Goal: Task Accomplishment & Management: Manage account settings

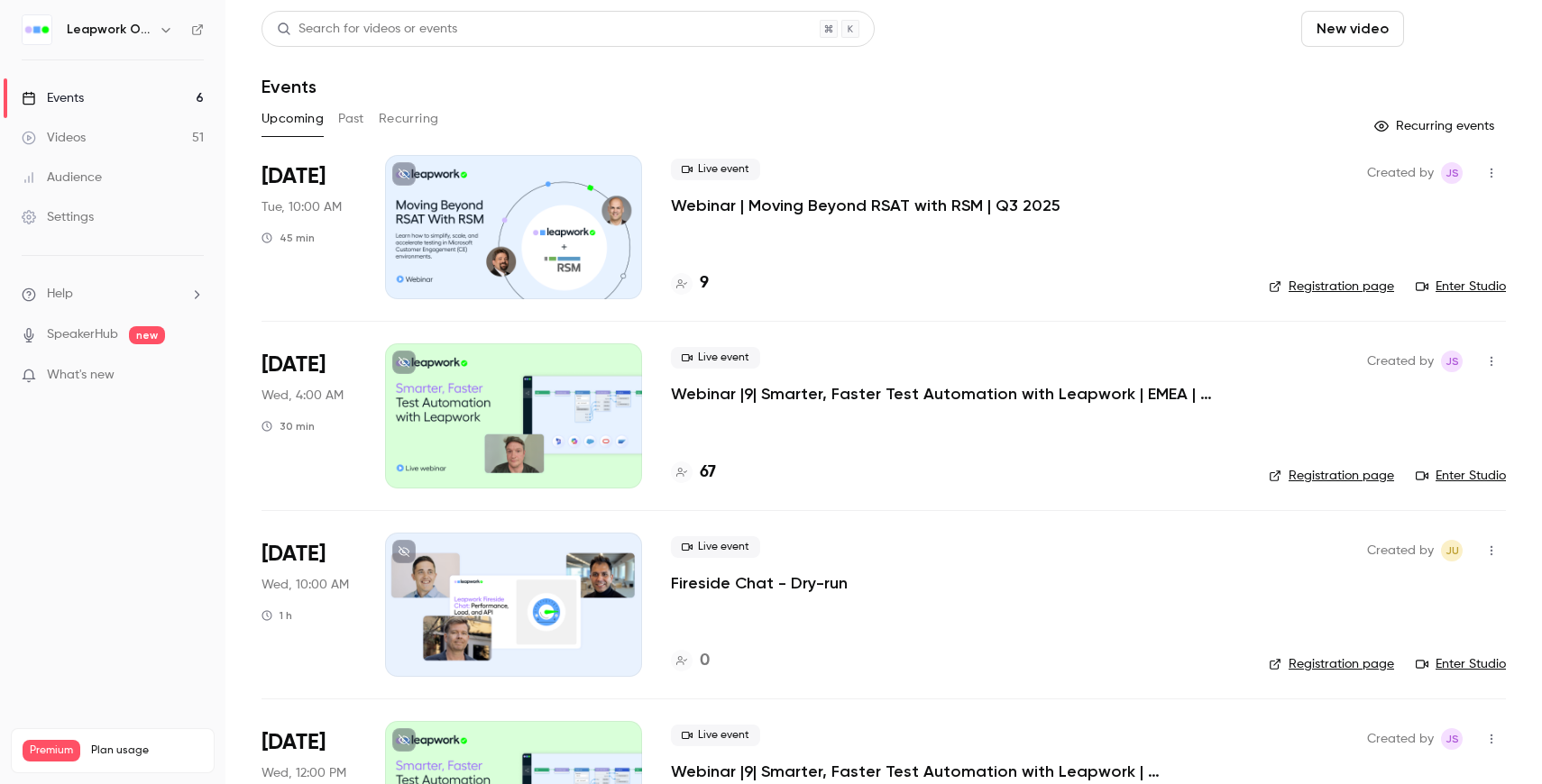
click at [1477, 36] on button "Schedule" at bounding box center [1458, 28] width 94 height 36
click at [1380, 86] on div "One time event" at bounding box center [1422, 79] width 137 height 18
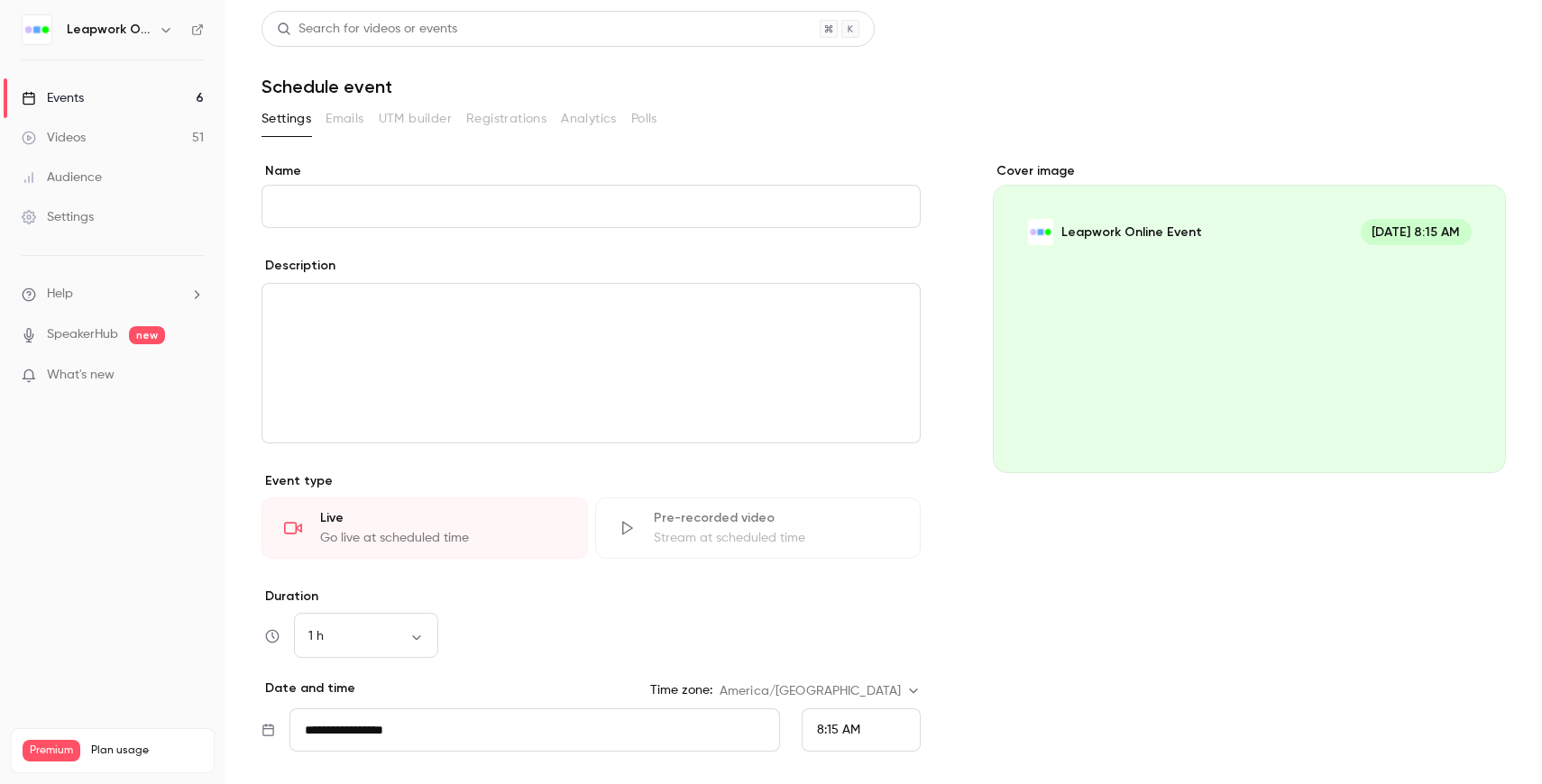
click at [584, 199] on input "Name" at bounding box center [591, 206] width 659 height 43
paste input "**********"
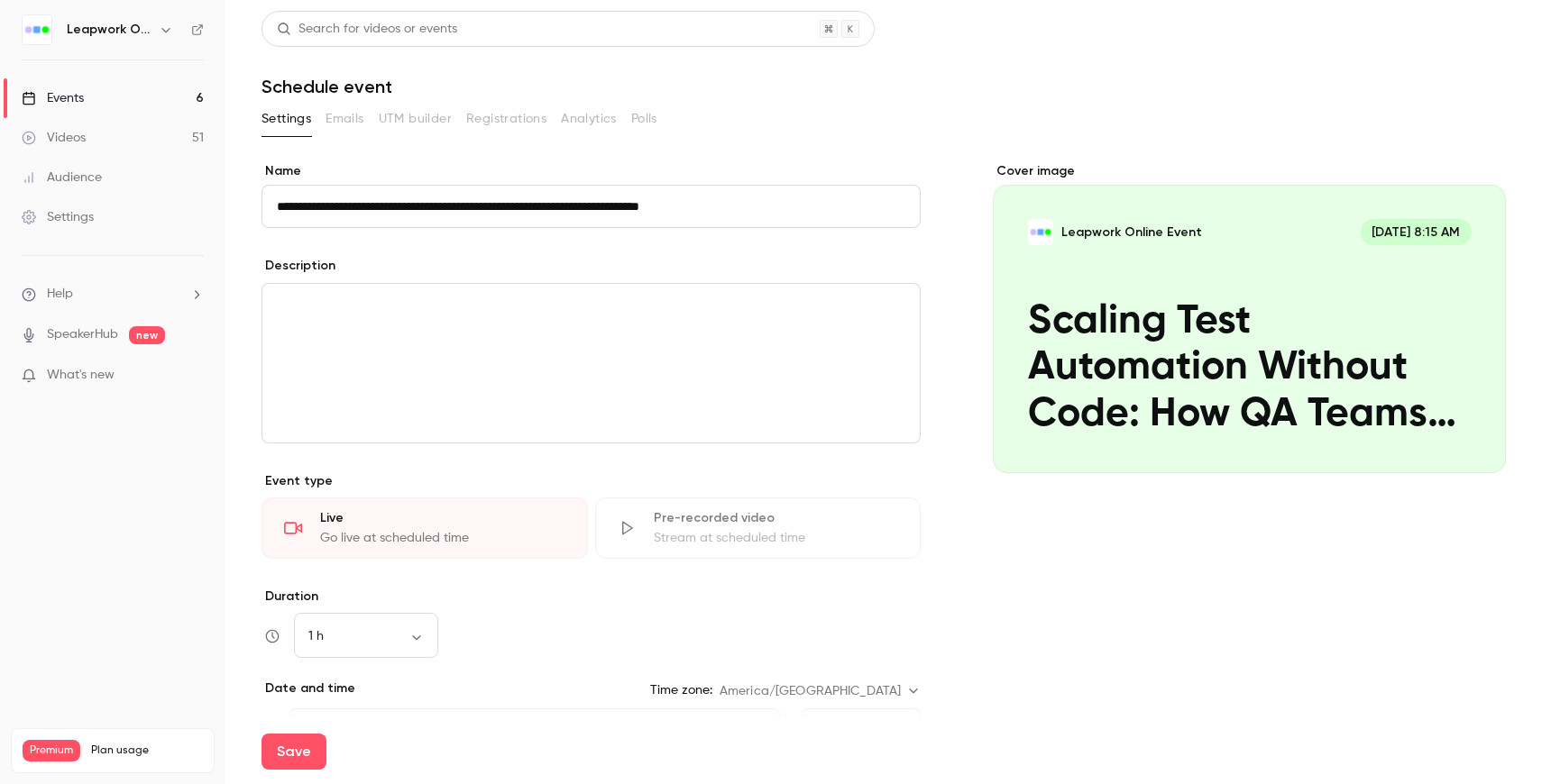
type input "**********"
click at [582, 330] on div "editor" at bounding box center [591, 362] width 657 height 158
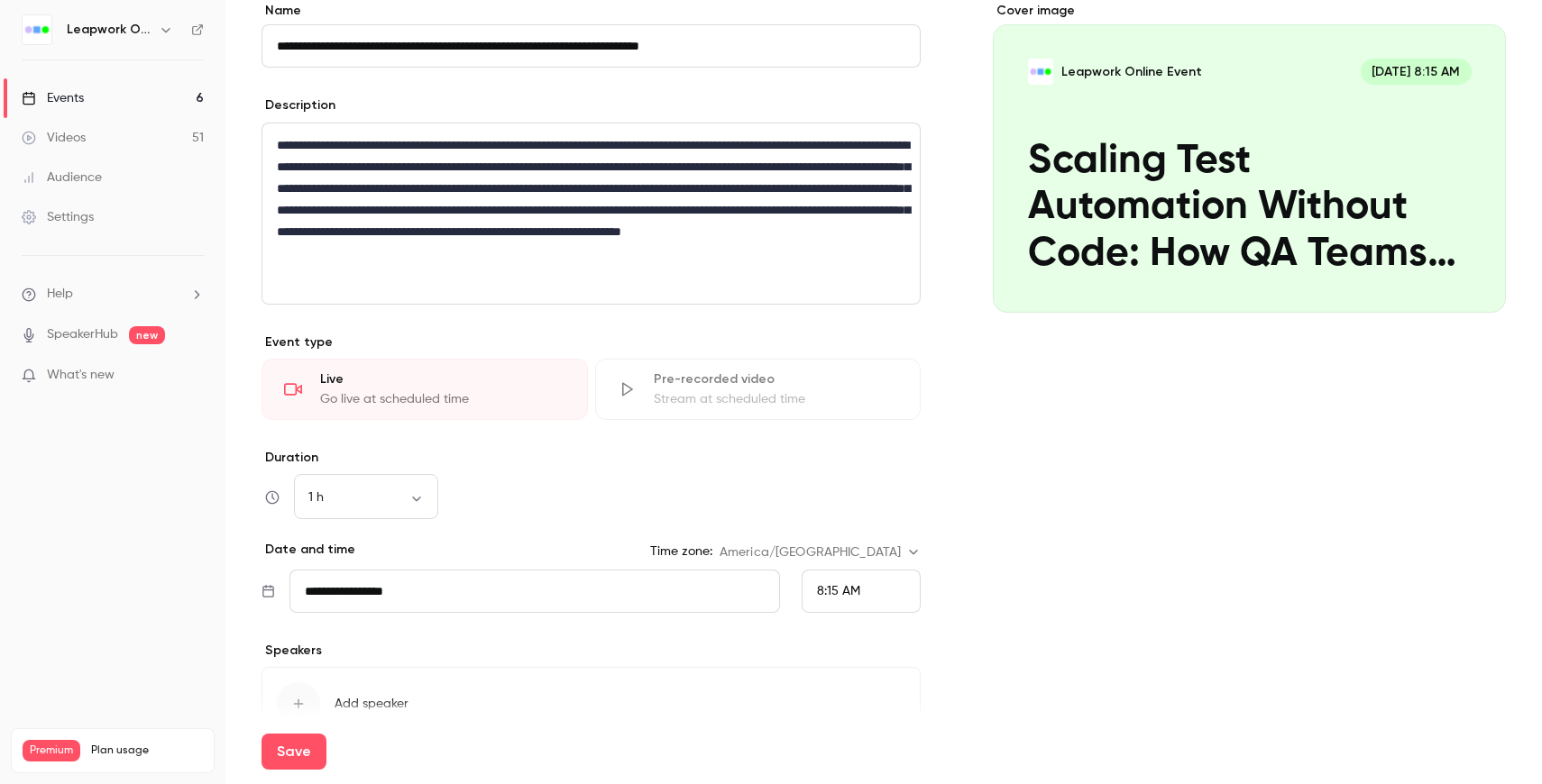
scroll to position [262, 0]
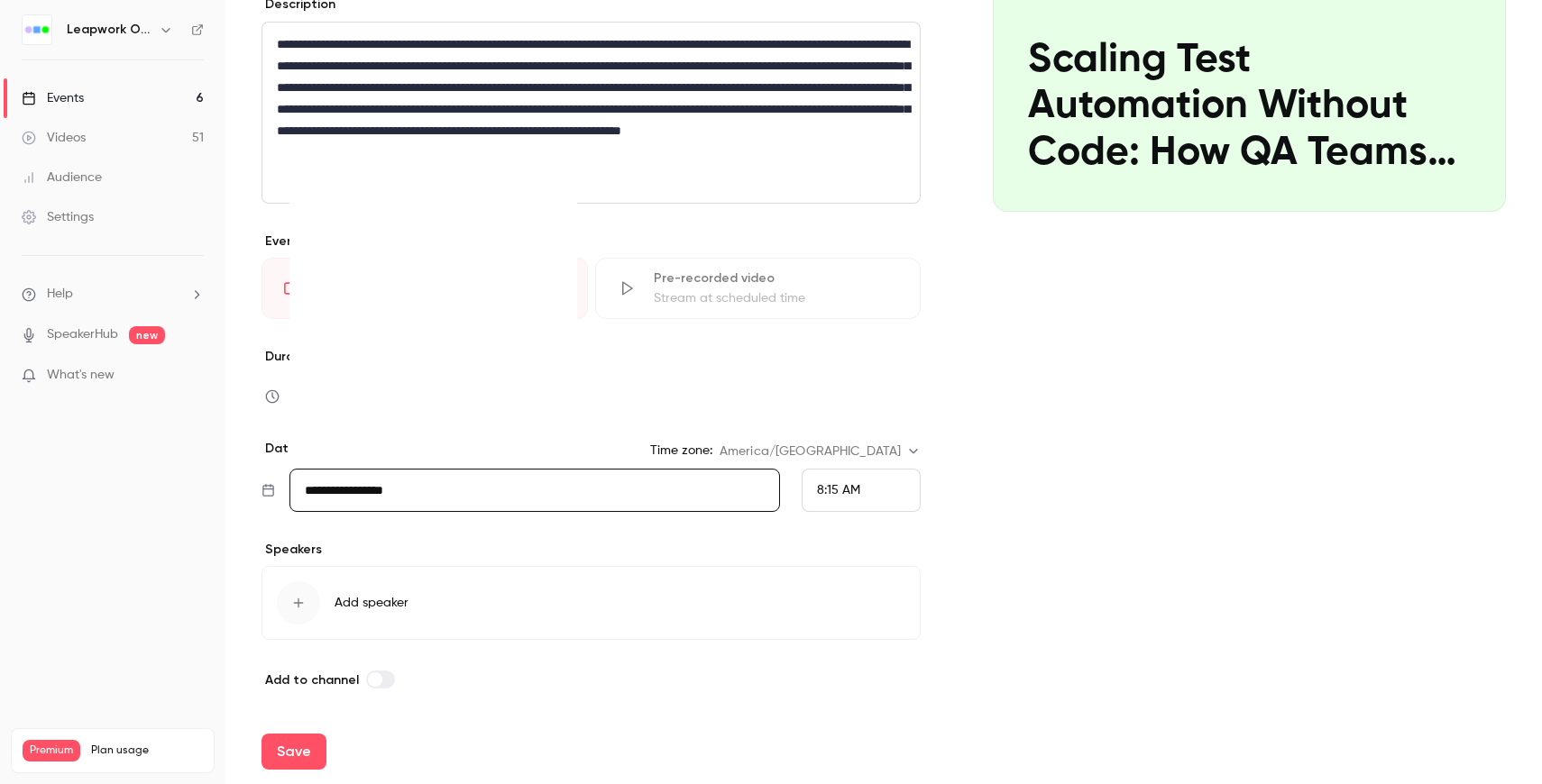
click at [457, 497] on input "**********" at bounding box center [534, 489] width 491 height 43
click at [548, 207] on icon "Move forward to switch to the next month." at bounding box center [551, 208] width 22 height 22
click at [475, 319] on div "13" at bounding box center [471, 315] width 28 height 27
type input "**********"
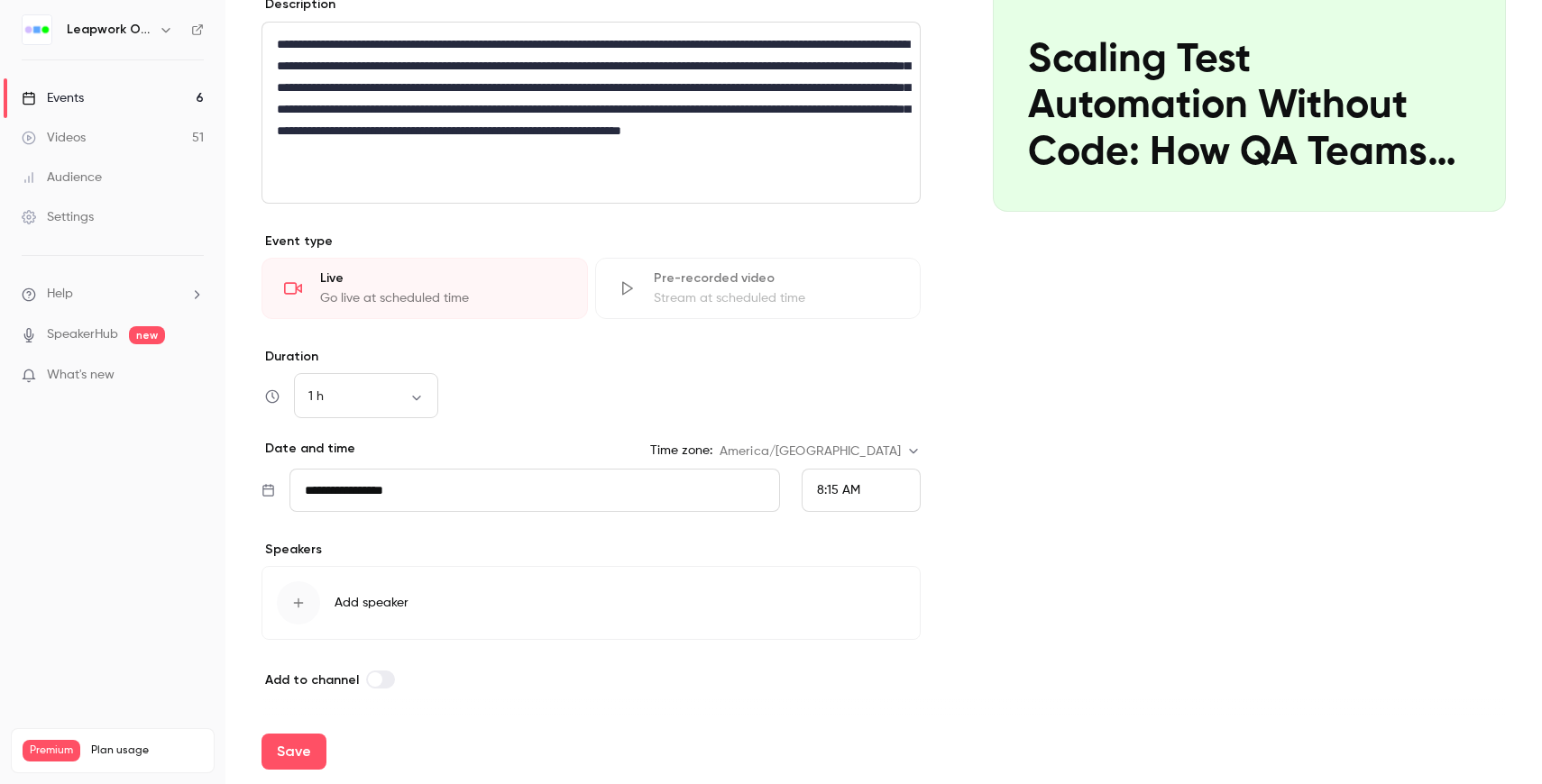
click at [890, 491] on div "8:15 AM" at bounding box center [861, 489] width 119 height 43
click at [848, 397] on span "1:00 PM" at bounding box center [839, 396] width 45 height 13
drag, startPoint x: 1061, startPoint y: 281, endPoint x: 1061, endPoint y: 291, distance: 10.0
click at [1061, 291] on div "Cover image Leapwork Online Event Nov 13, 1:00 PM Scaling Test Automation Witho…" at bounding box center [1249, 295] width 513 height 789
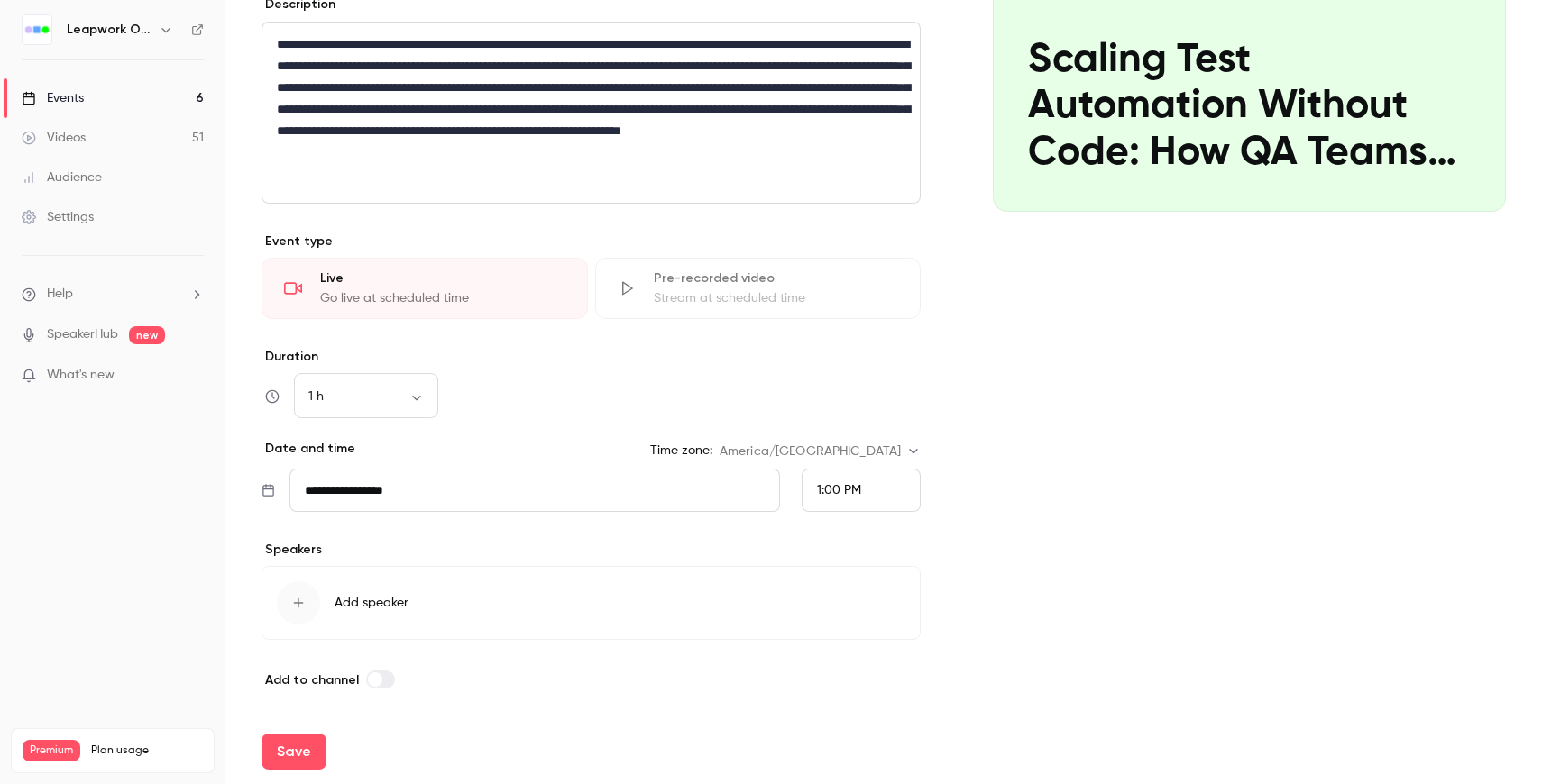
click at [293, 607] on icon "button" at bounding box center [298, 603] width 15 height 15
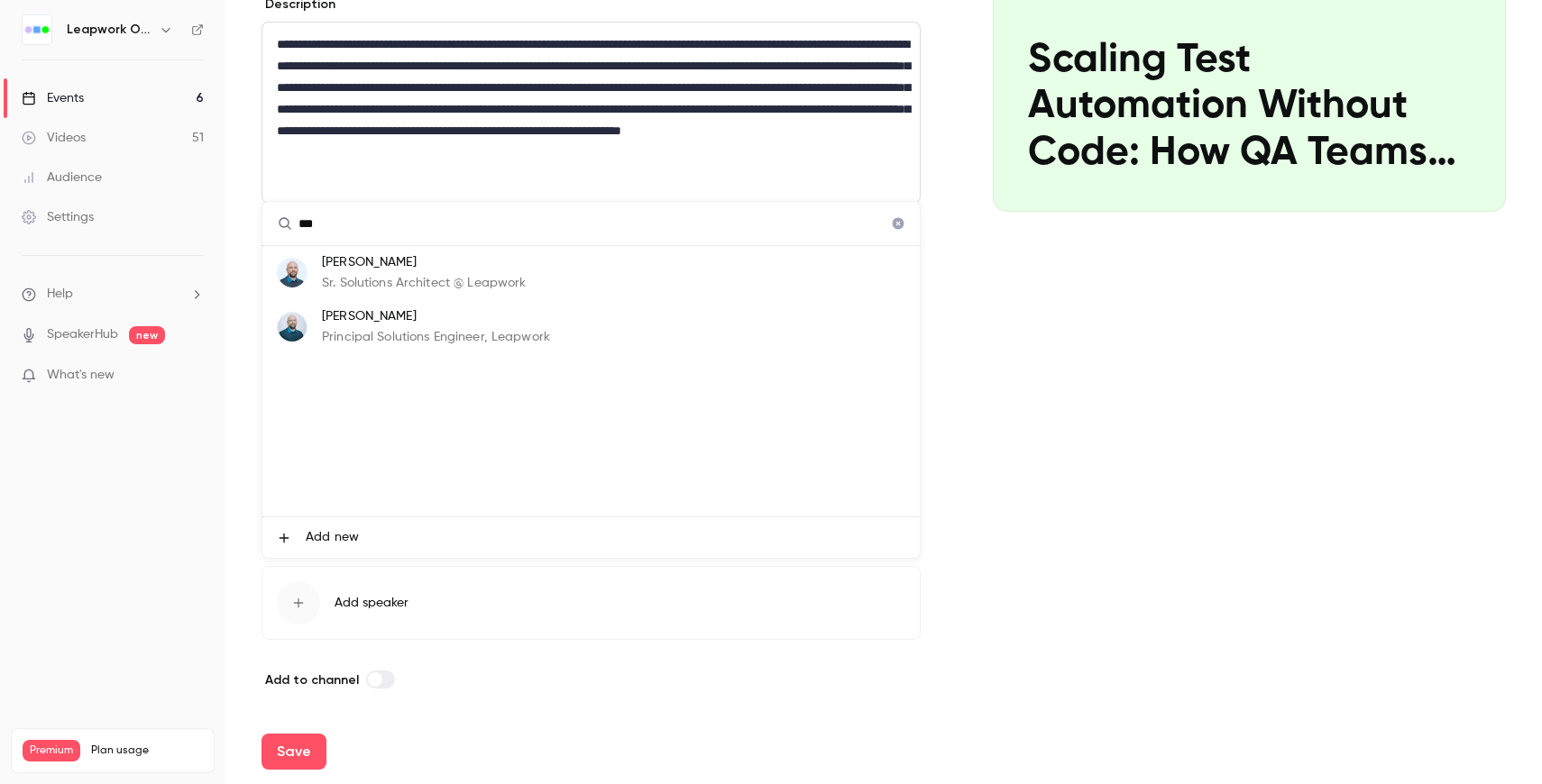
type input "***"
click at [417, 274] on div "Leo Laskin Sr. Solutions Architect @ Leapwork" at bounding box center [424, 273] width 204 height 39
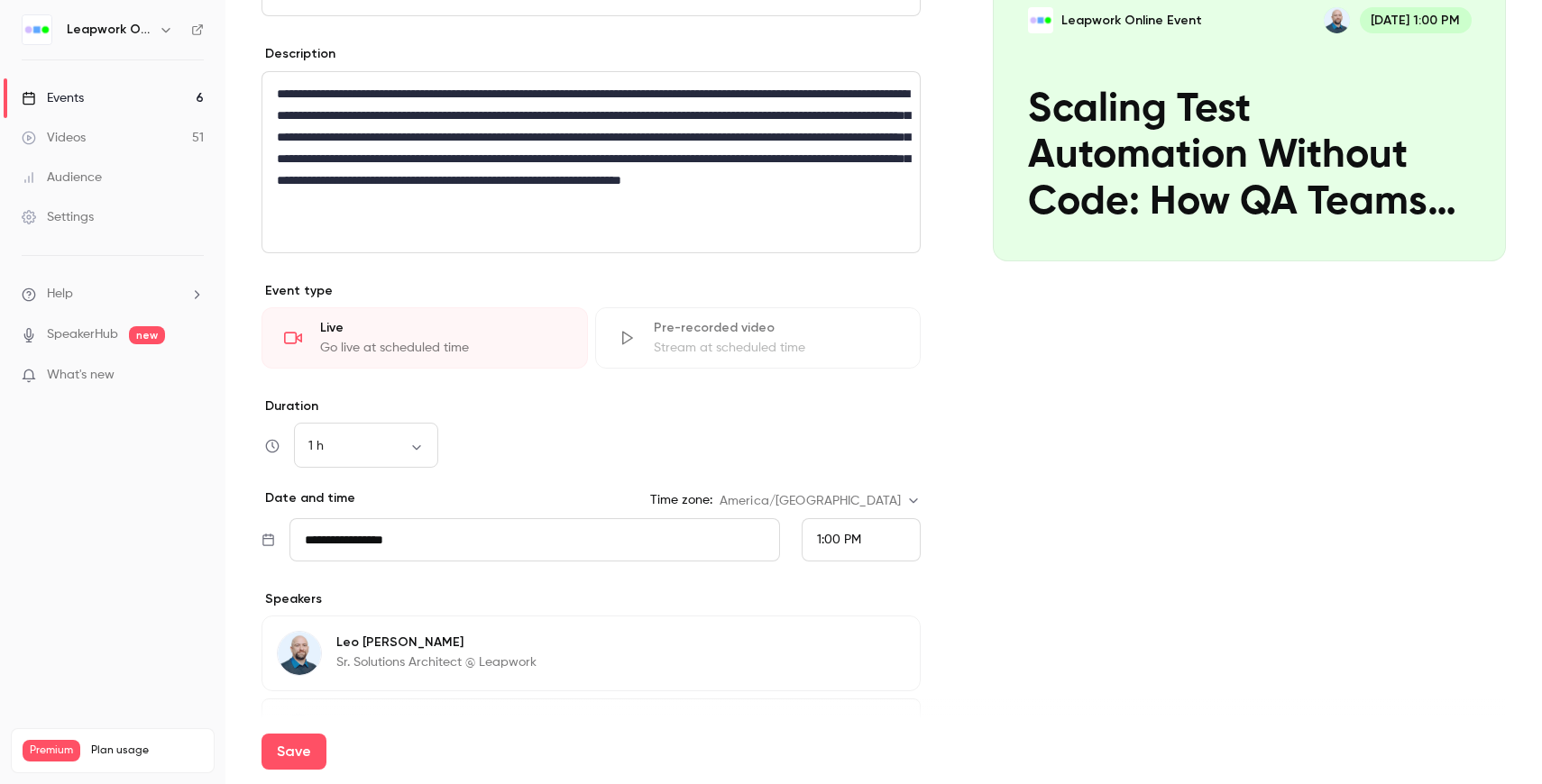
scroll to position [344, 0]
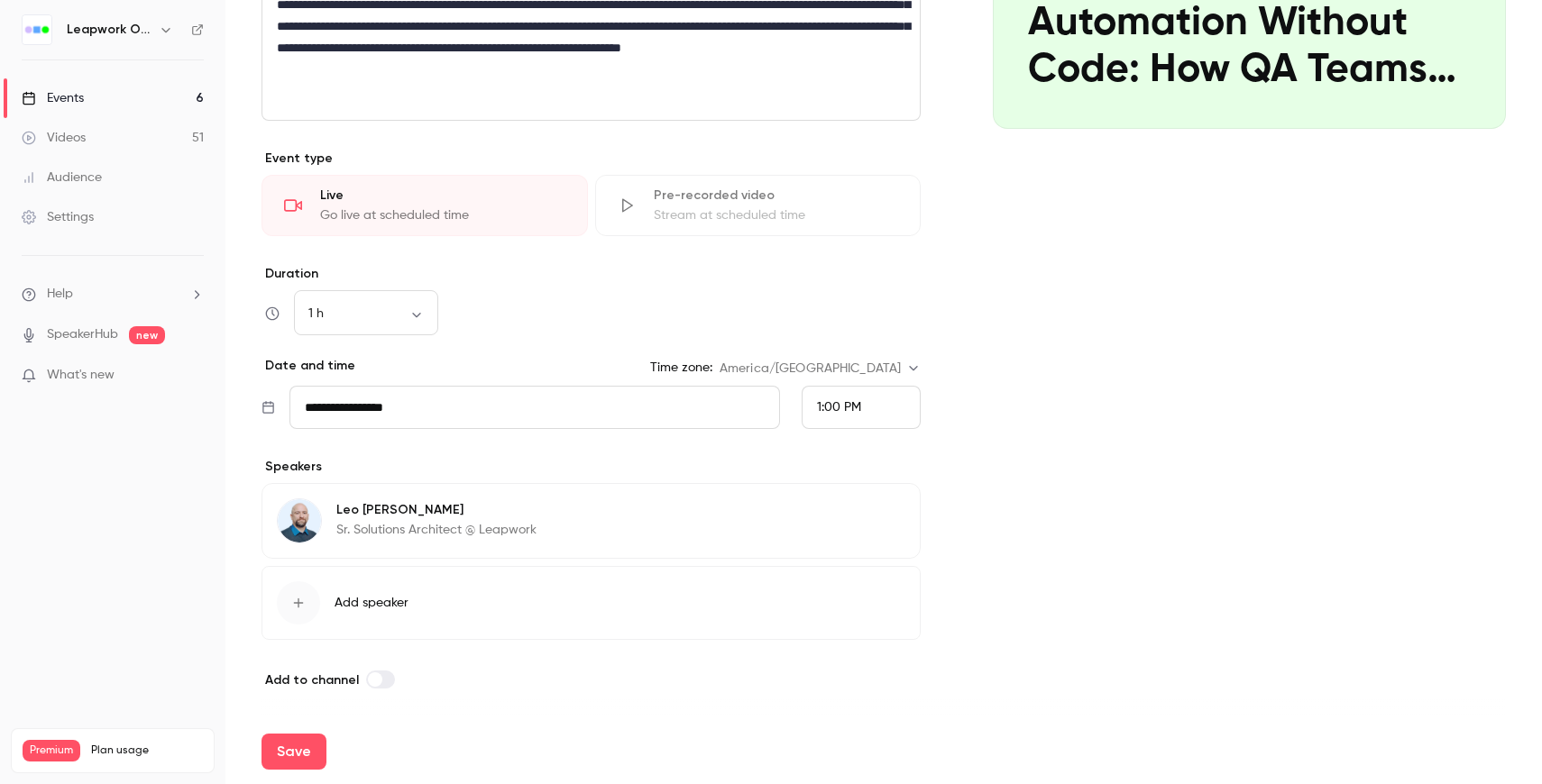
click at [298, 732] on div "Save" at bounding box center [884, 751] width 1245 height 65
click at [310, 737] on button "Save" at bounding box center [294, 751] width 65 height 36
type input "**********"
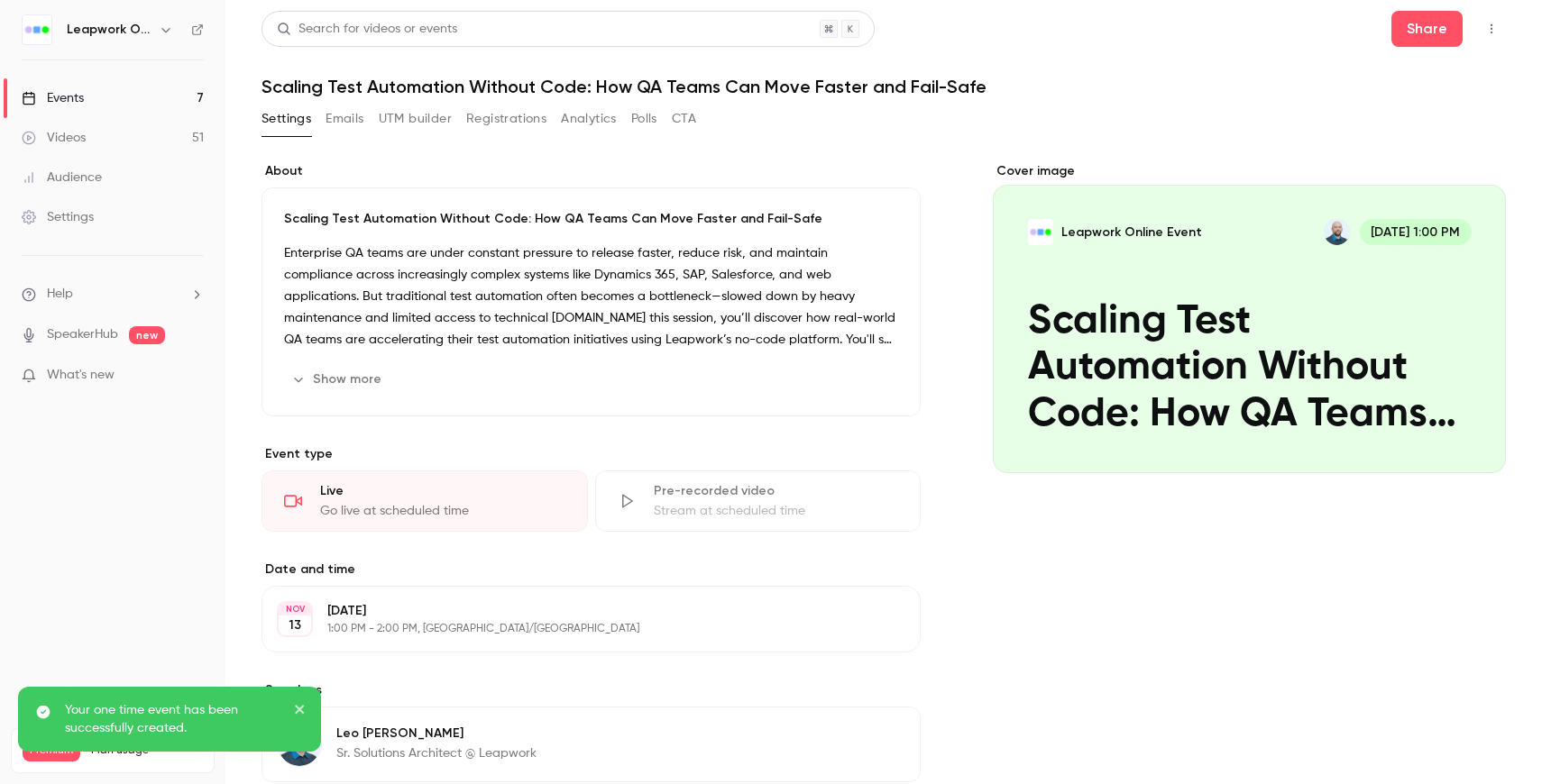
click at [361, 114] on button "Emails" at bounding box center [344, 119] width 38 height 29
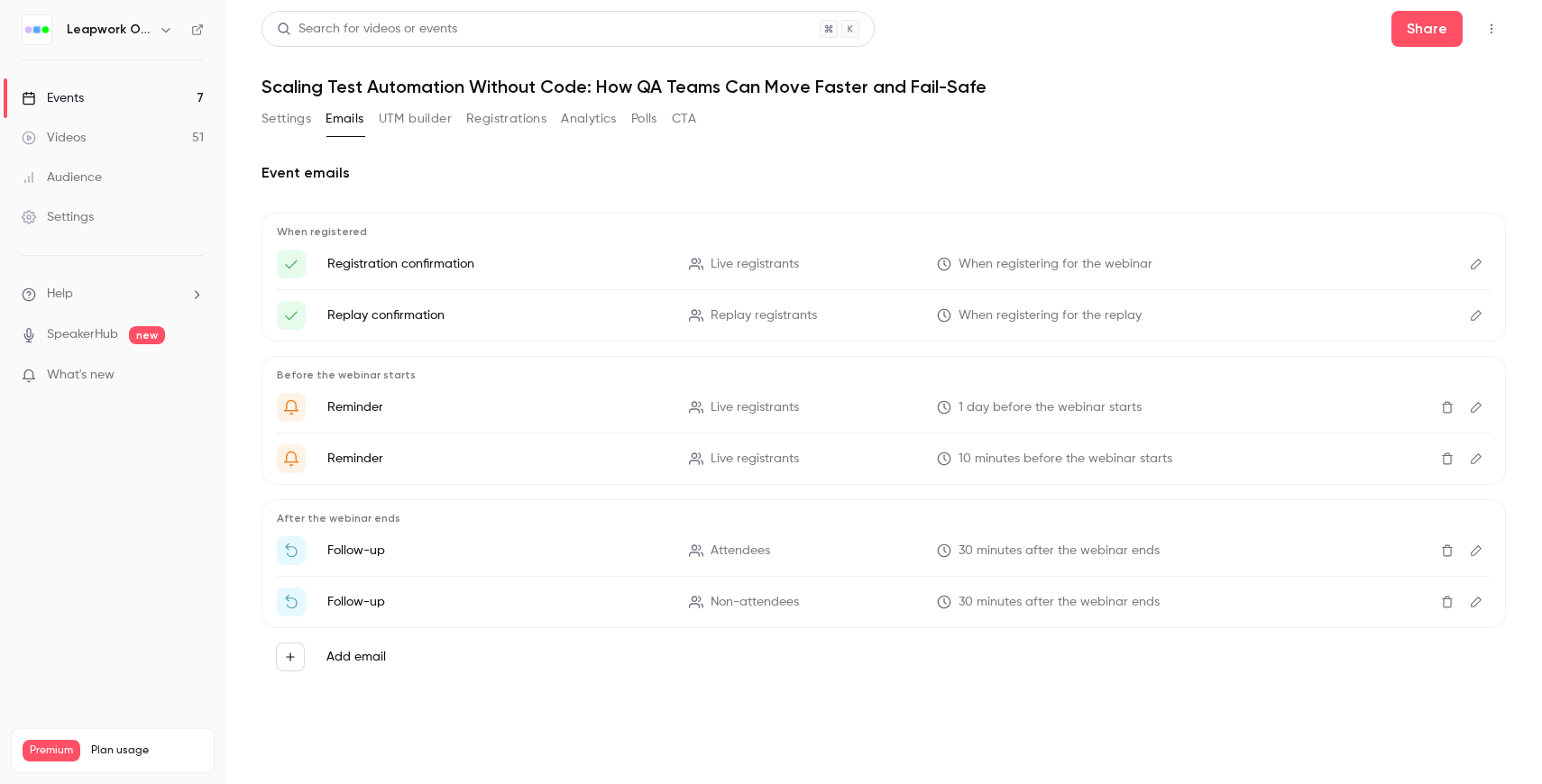
click at [294, 127] on button "Settings" at bounding box center [286, 119] width 49 height 29
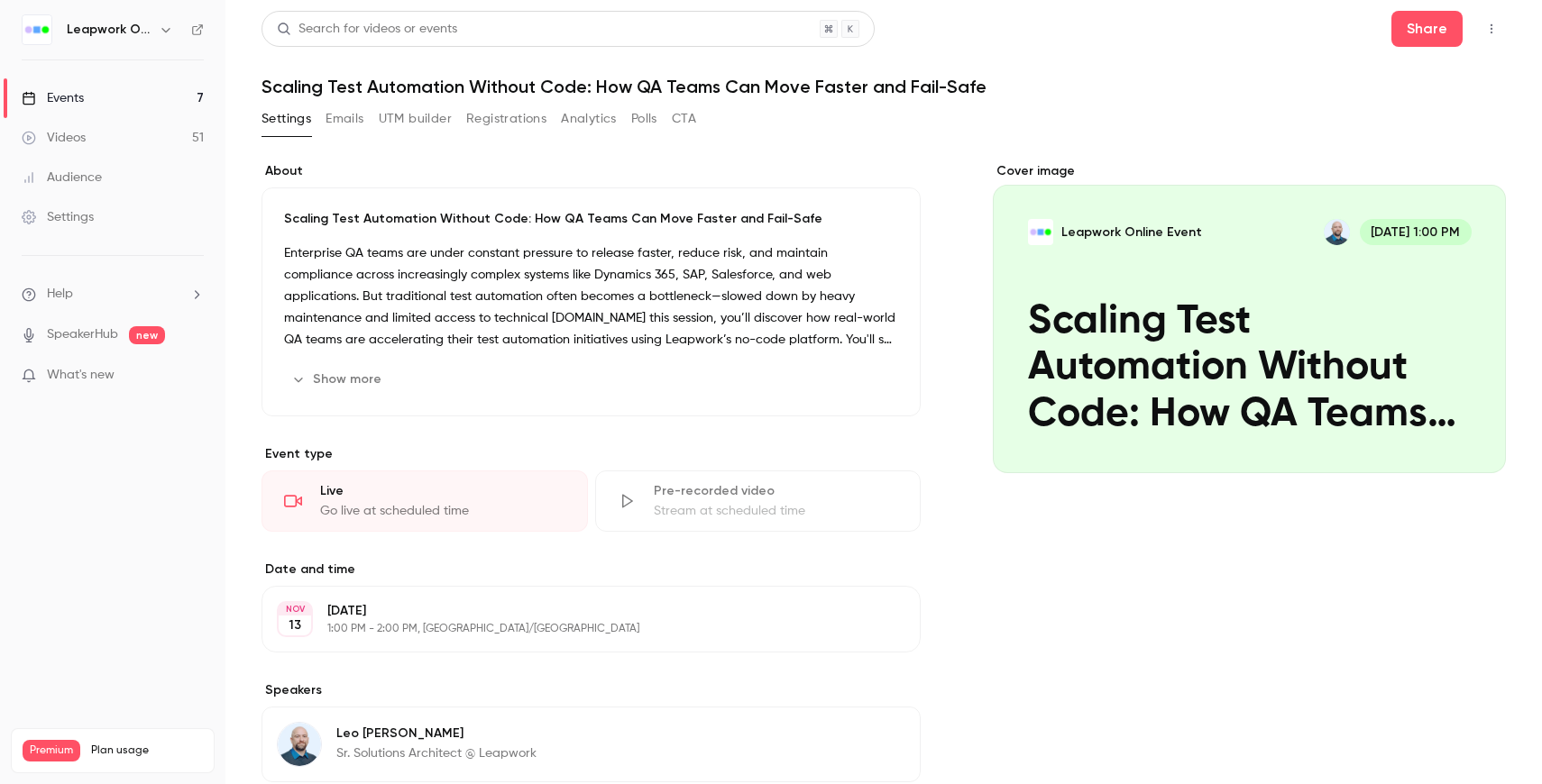
click at [132, 96] on link "Events 7" at bounding box center [113, 98] width 225 height 39
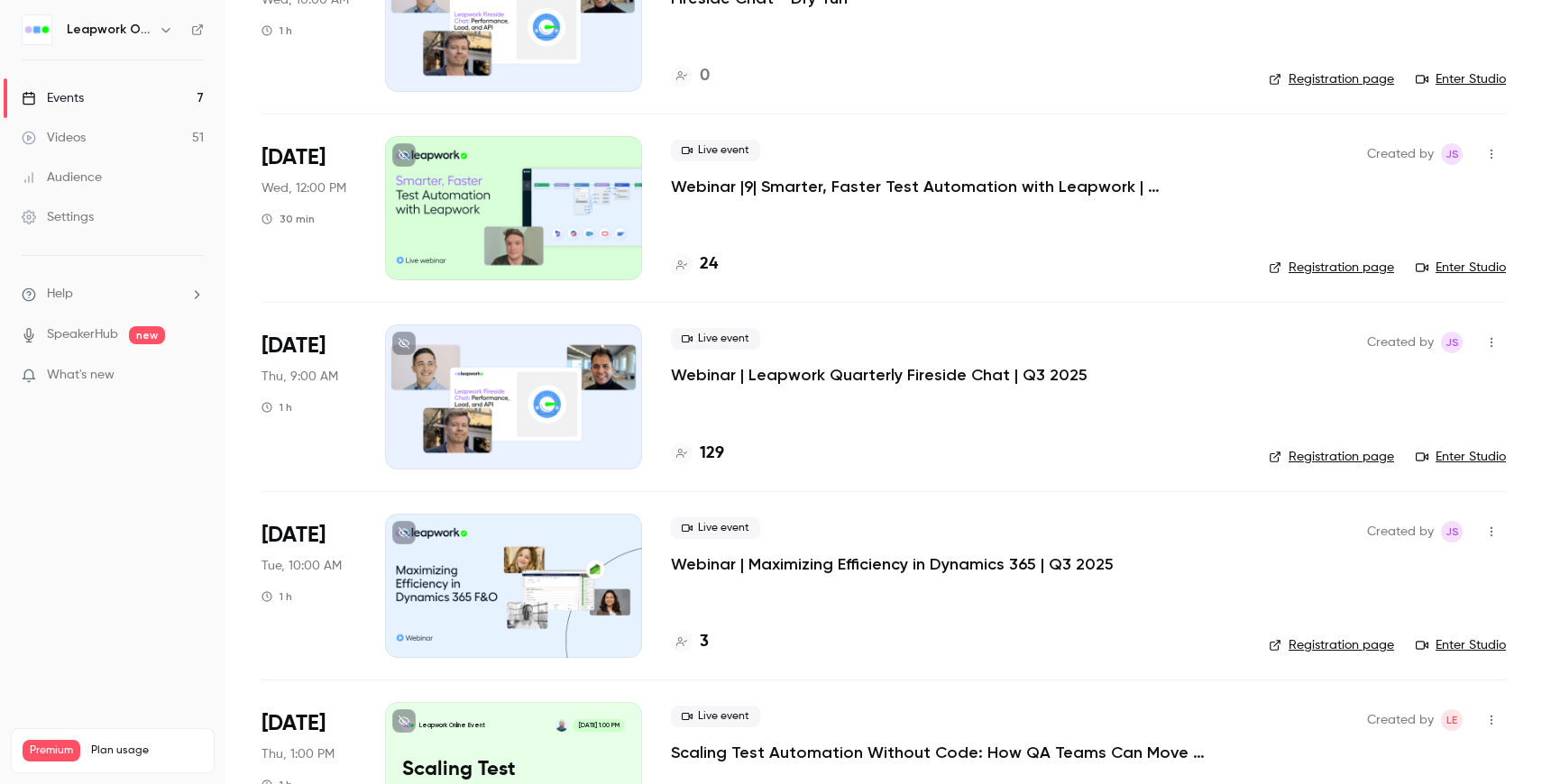
scroll to position [680, 0]
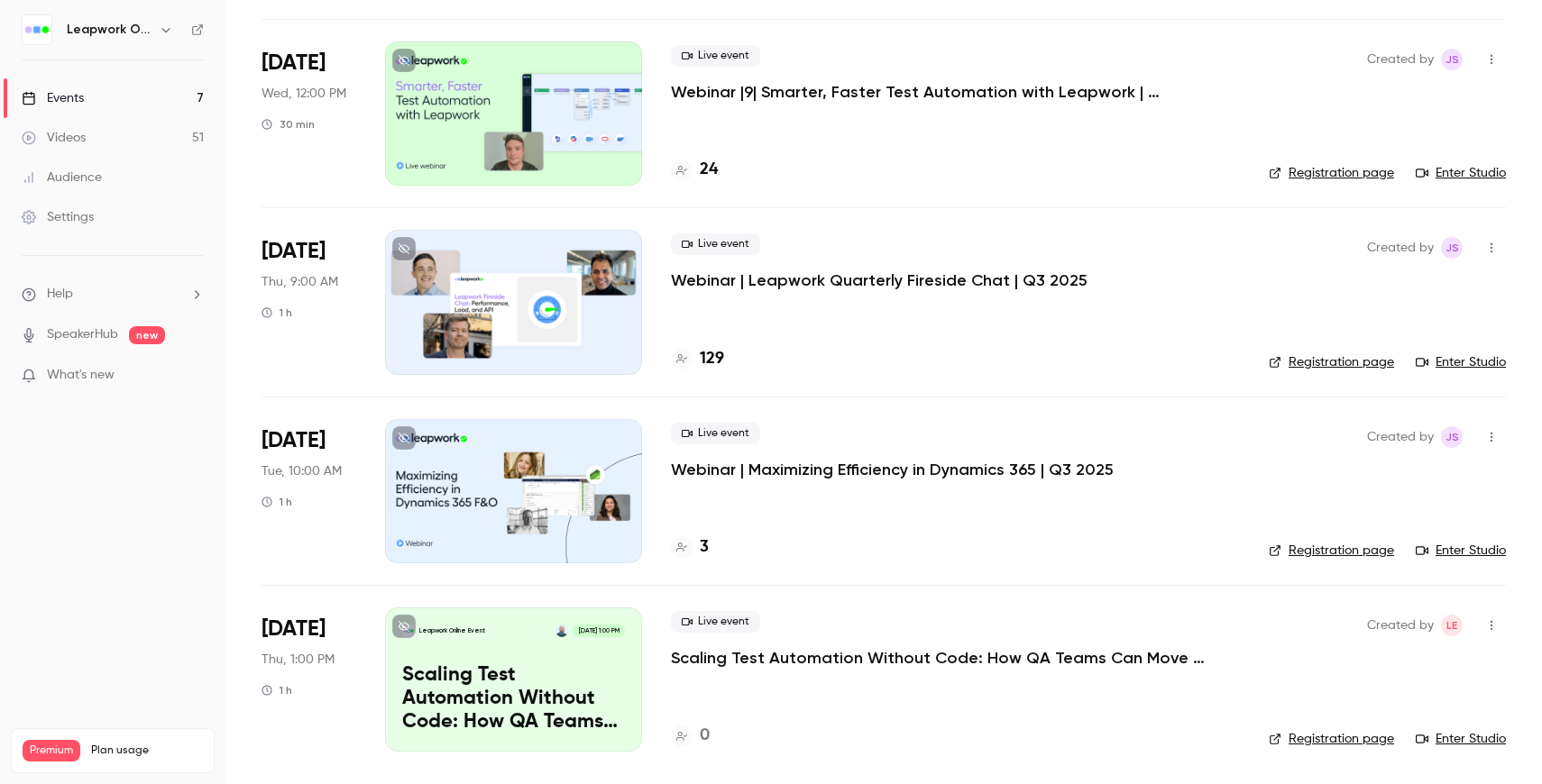
click at [1489, 625] on icon "button" at bounding box center [1492, 626] width 15 height 13
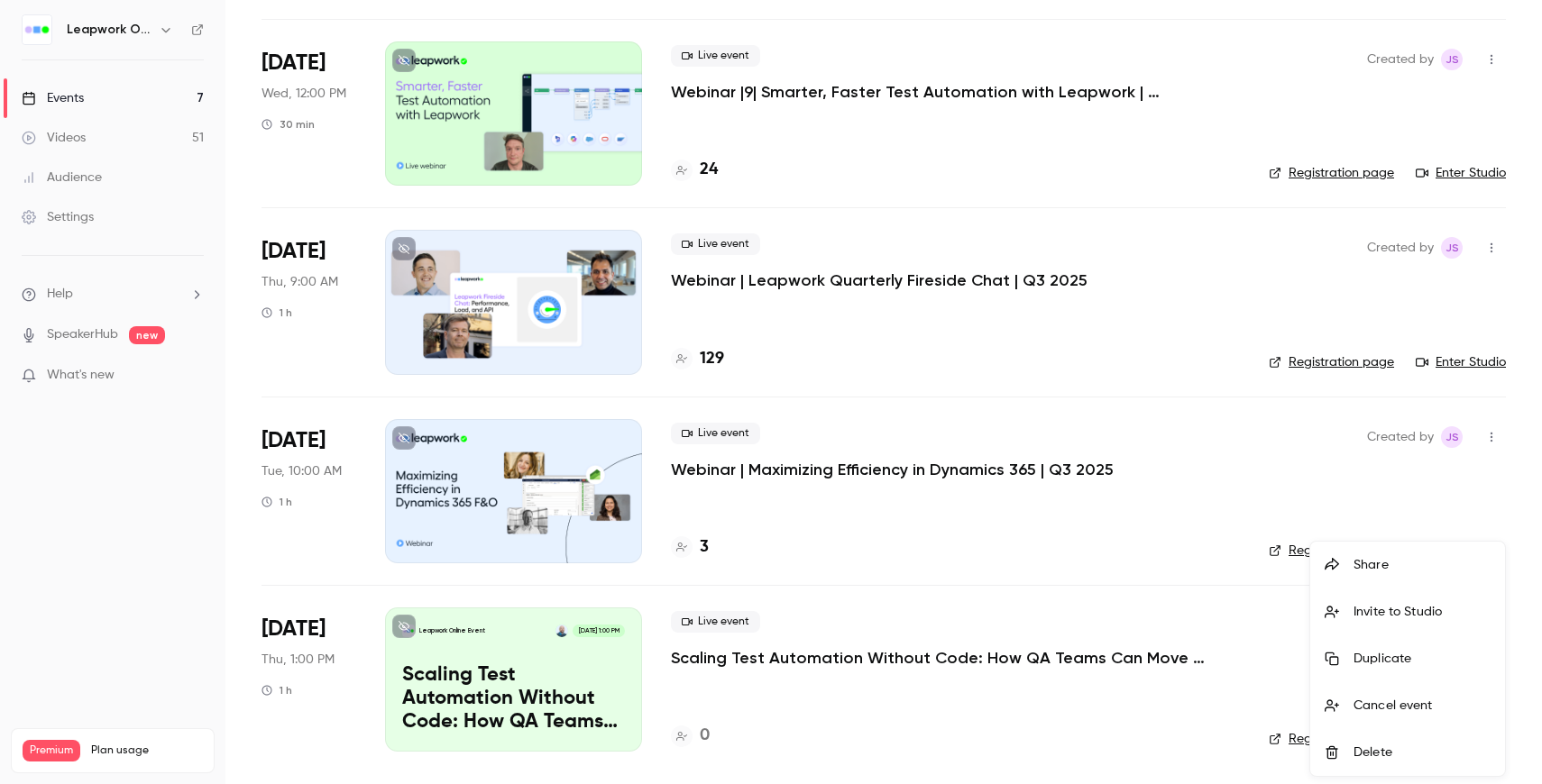
click at [1387, 573] on div "Share" at bounding box center [1422, 565] width 137 height 18
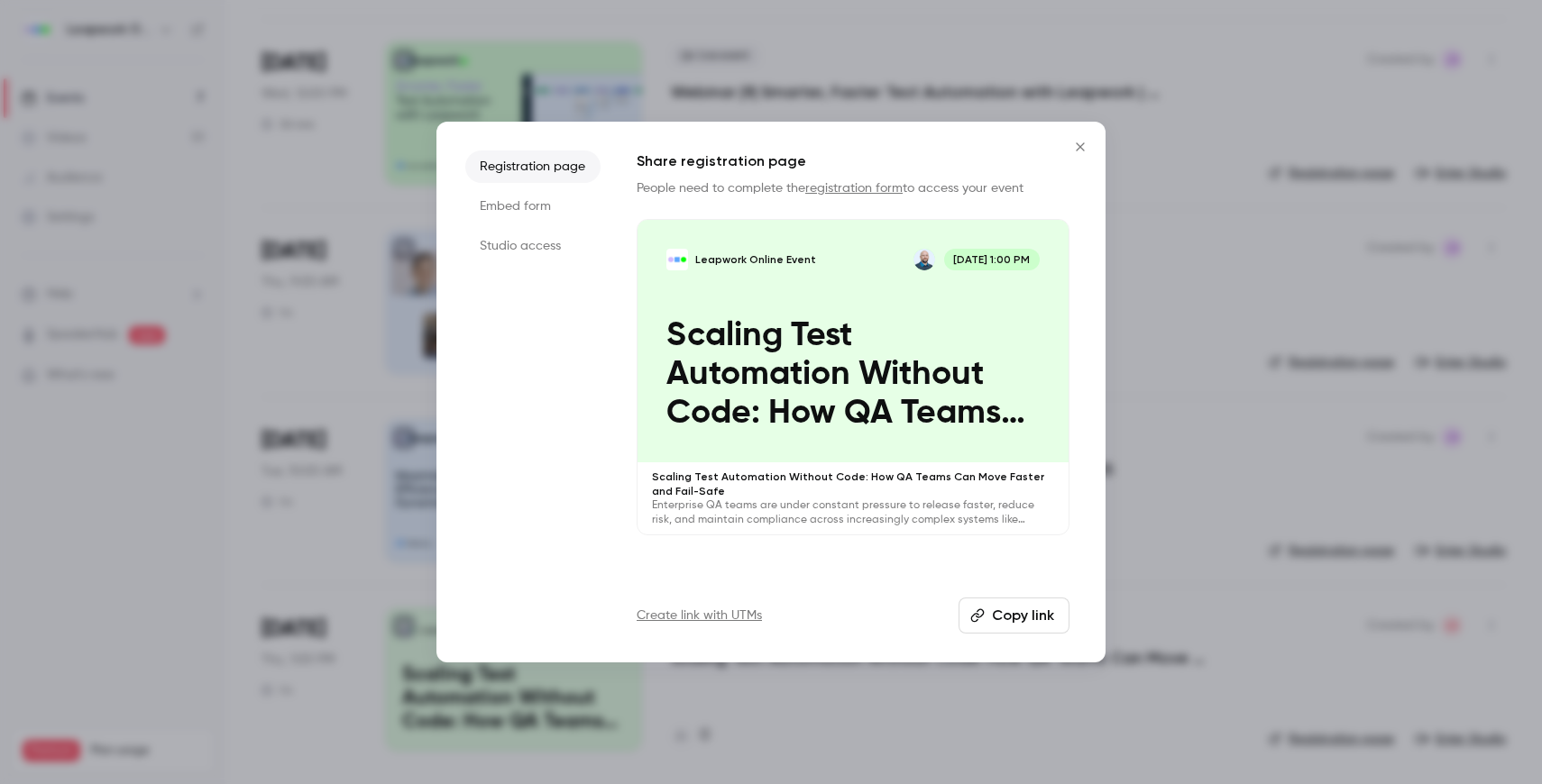
click at [1009, 621] on button "Copy link" at bounding box center [1014, 615] width 111 height 36
drag, startPoint x: 1079, startPoint y: 151, endPoint x: 964, endPoint y: 330, distance: 212.8
click at [964, 332] on div "Registration page Embed form Studio access Share registration page People need …" at bounding box center [771, 392] width 669 height 541
click at [847, 186] on link "registration form" at bounding box center [854, 188] width 97 height 13
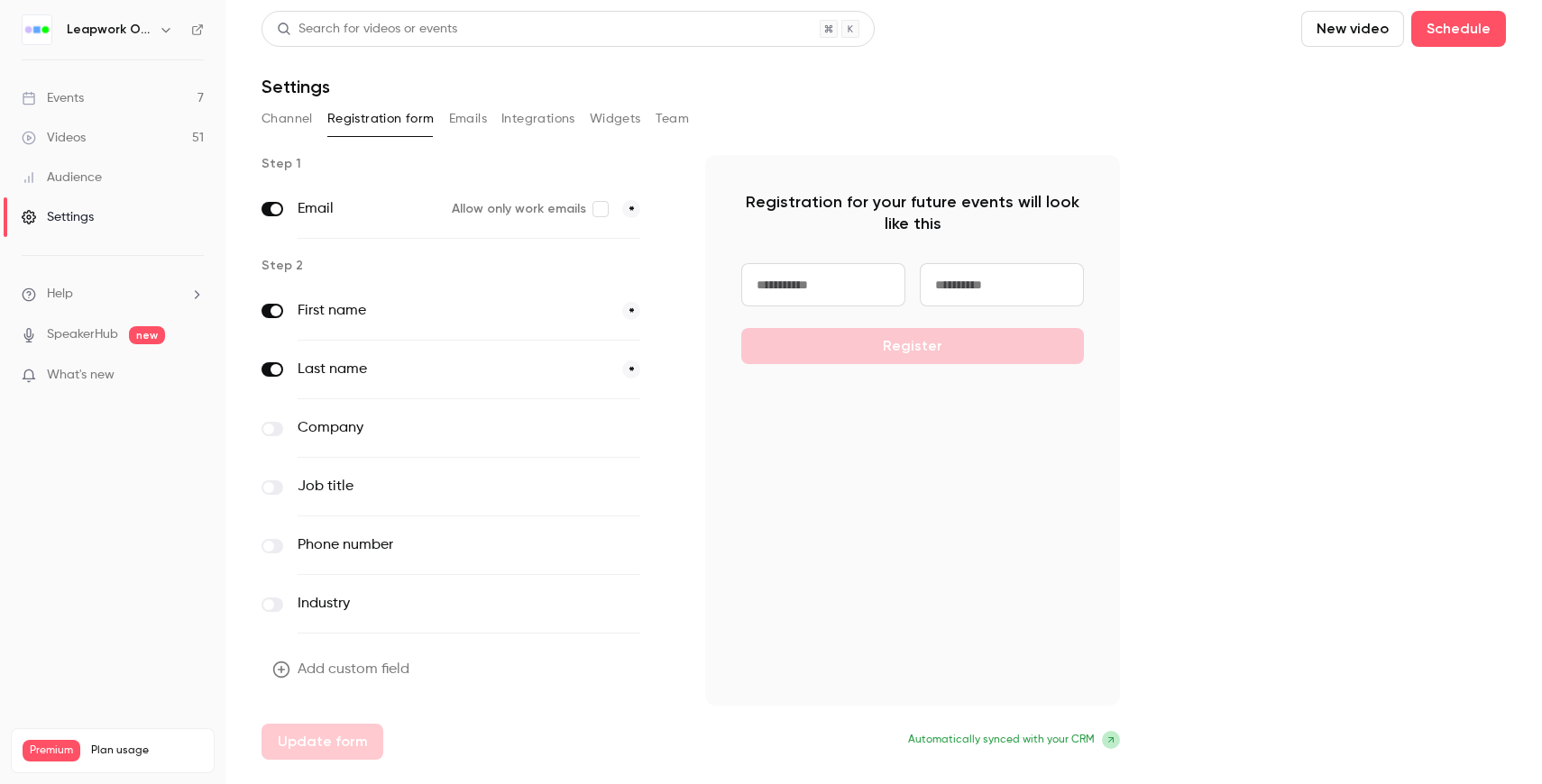
click at [266, 429] on span at bounding box center [269, 429] width 11 height 11
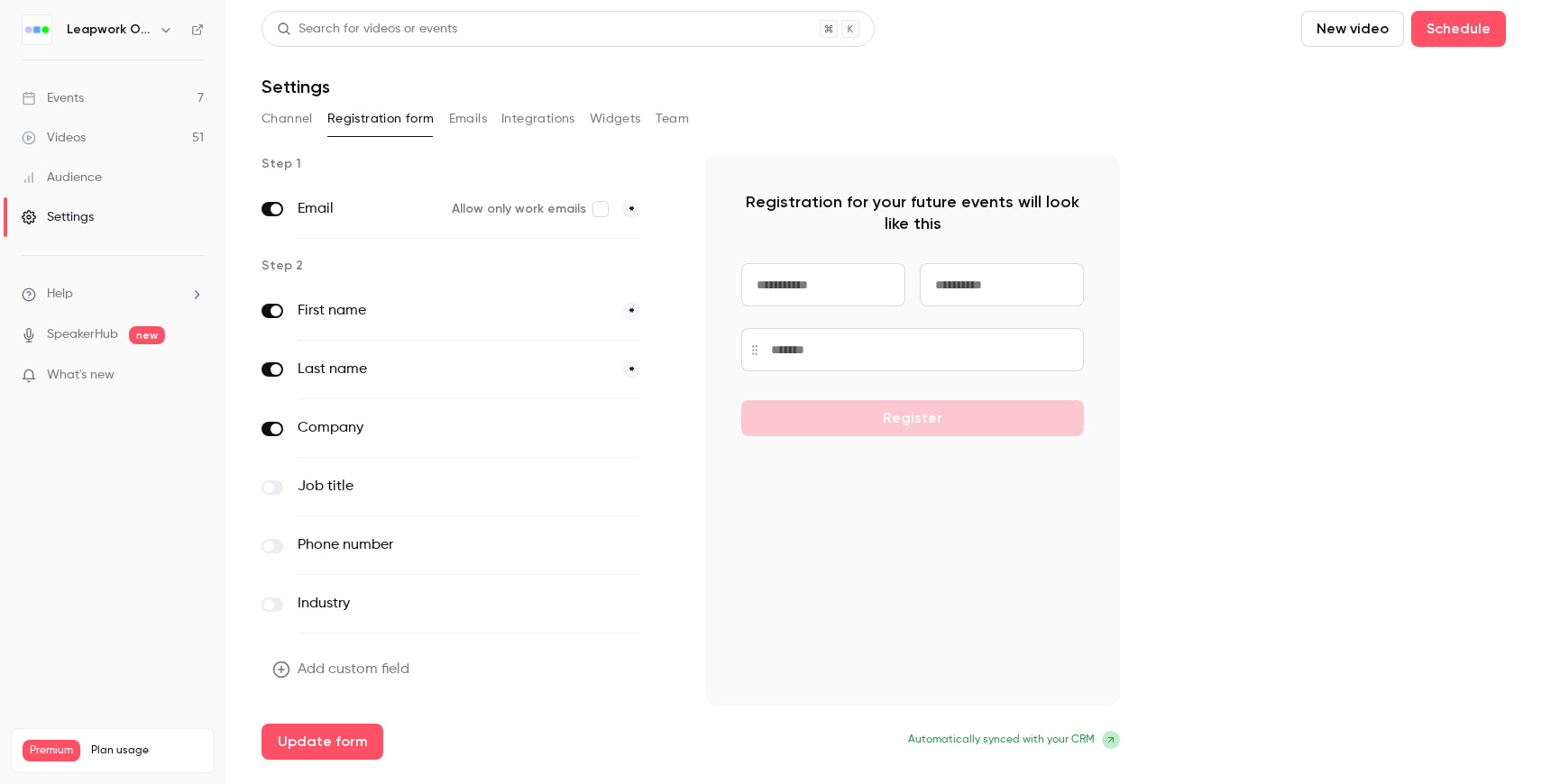
click at [271, 486] on span at bounding box center [269, 488] width 11 height 11
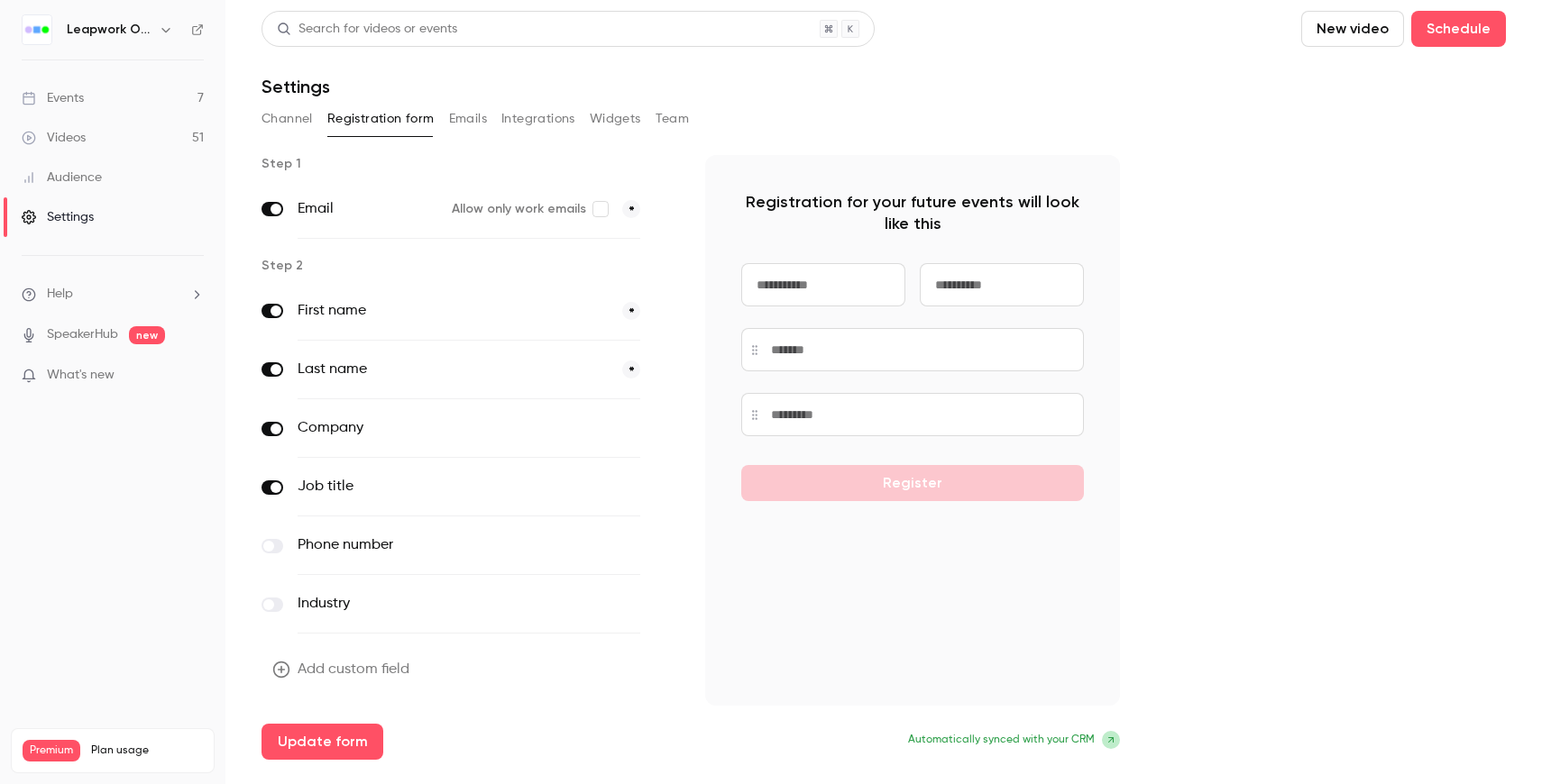
click at [280, 548] on label at bounding box center [273, 546] width 22 height 15
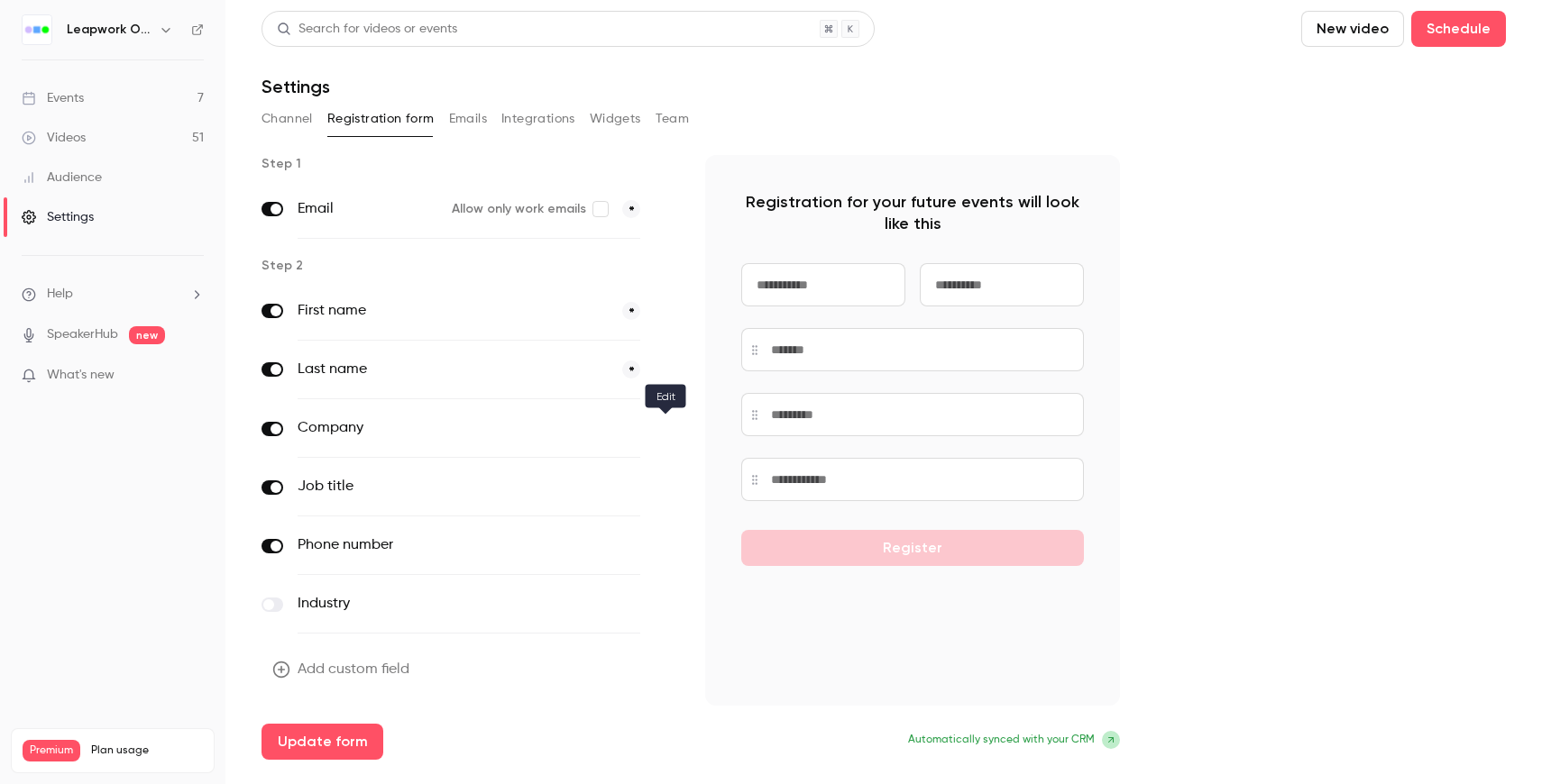
click at [668, 428] on icon "button" at bounding box center [665, 429] width 11 height 11
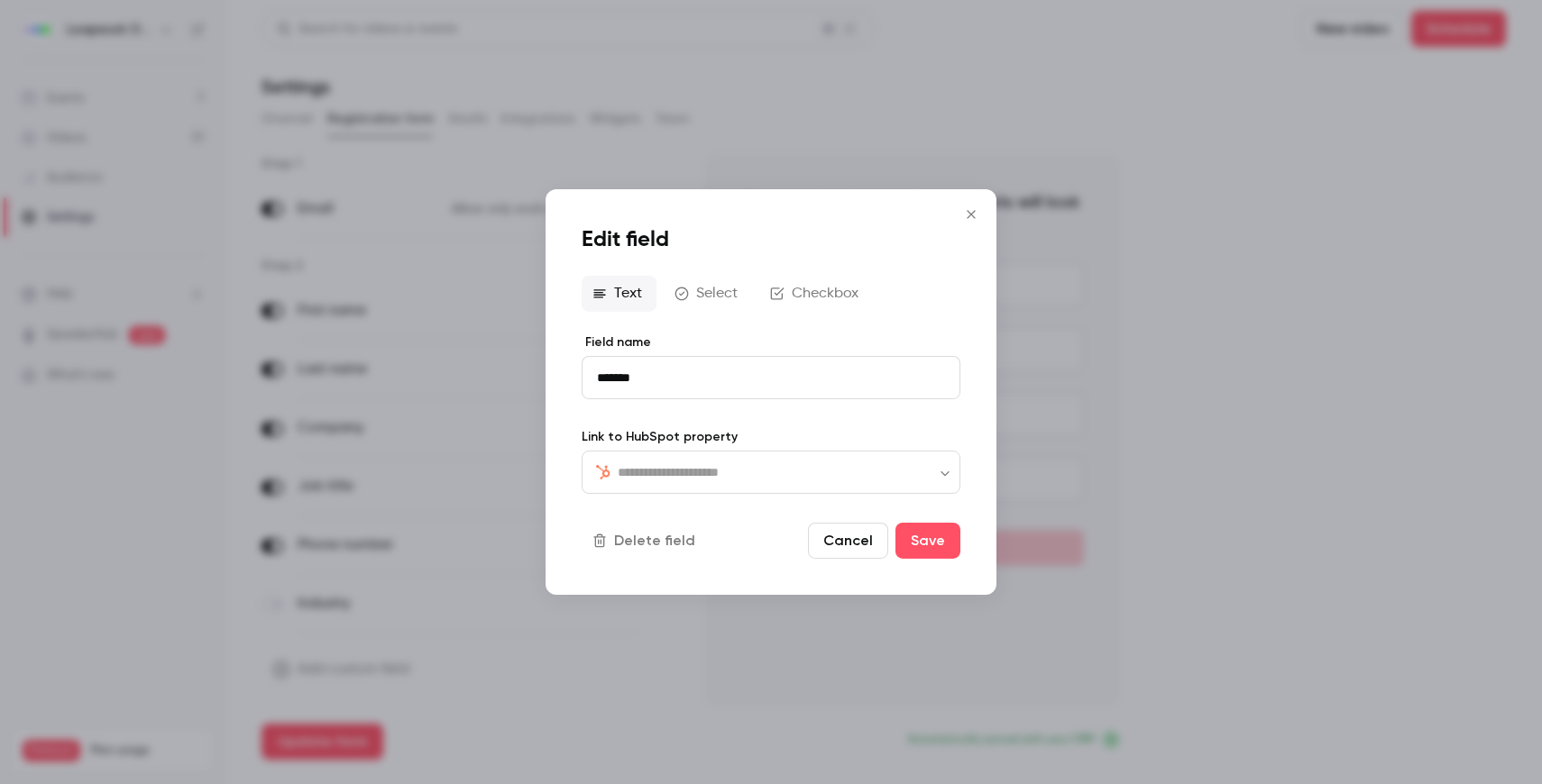
type input "**********"
click at [943, 545] on button "Save" at bounding box center [928, 541] width 65 height 36
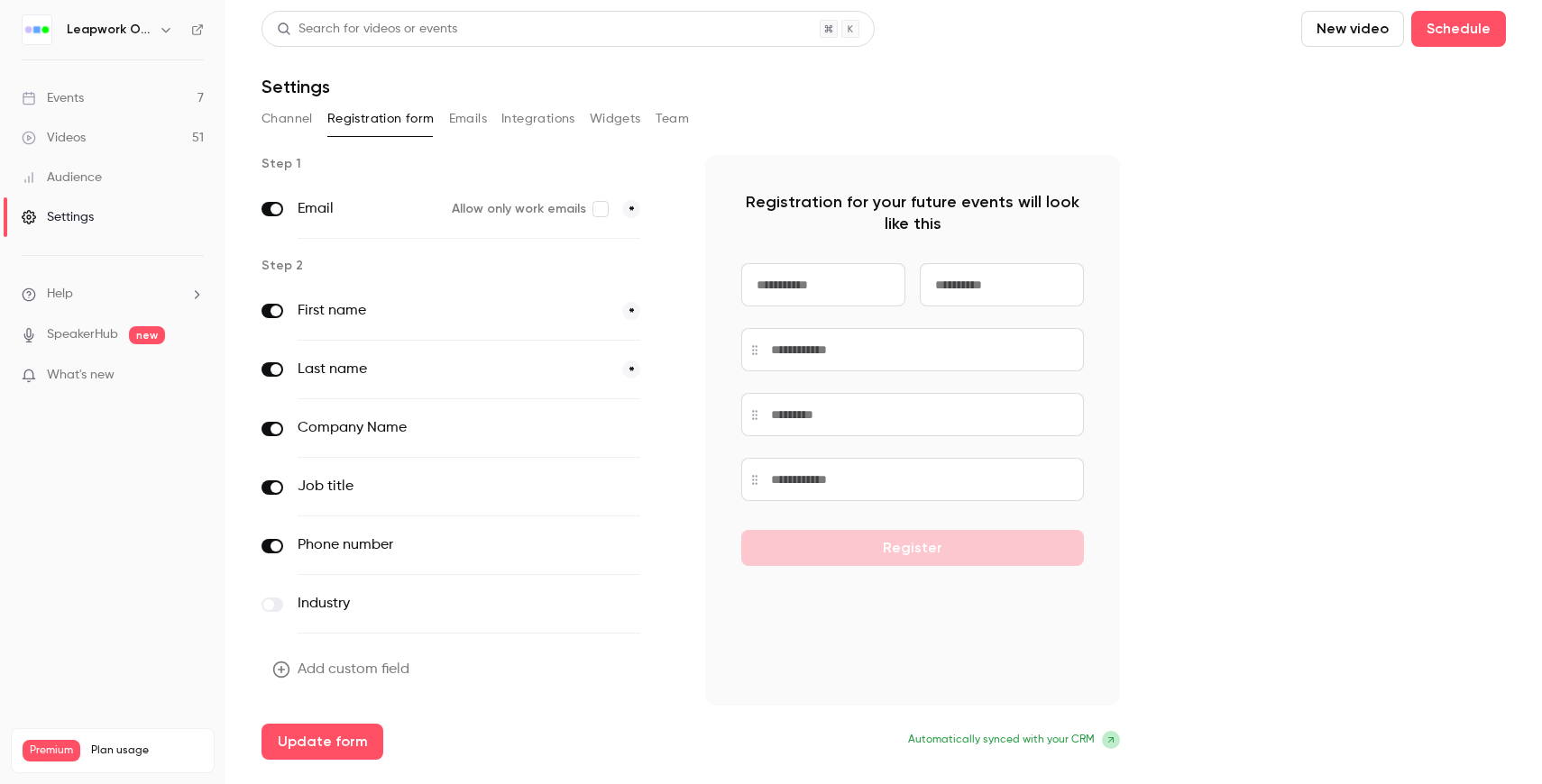
click at [621, 547] on button "optional" at bounding box center [610, 545] width 60 height 18
click at [617, 486] on button "optional" at bounding box center [610, 487] width 60 height 18
click at [613, 433] on button "optional" at bounding box center [610, 428] width 60 height 18
click at [631, 543] on button "*" at bounding box center [631, 545] width 18 height 18
click at [346, 742] on button "Update form" at bounding box center [322, 741] width 122 height 36
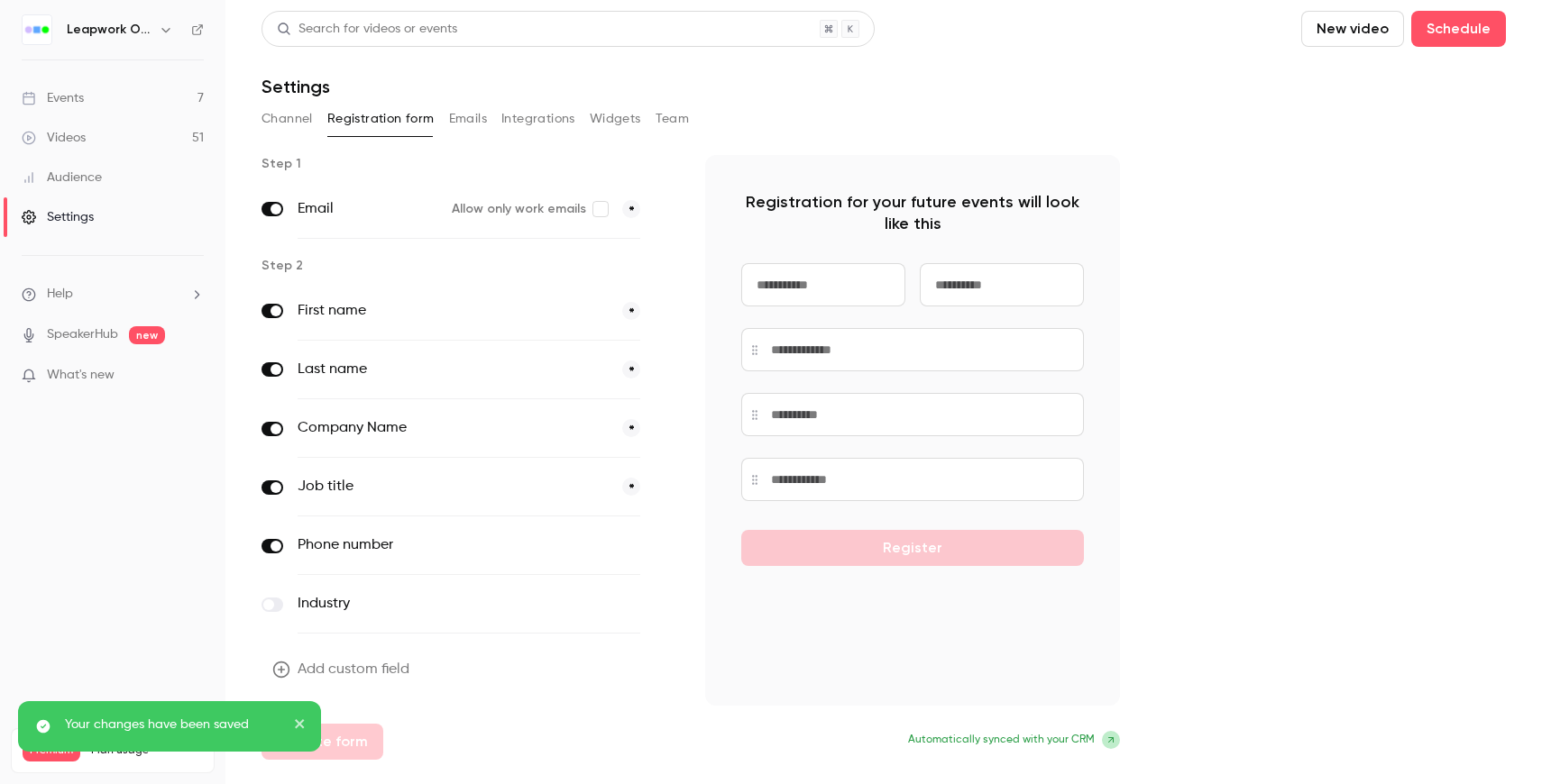
click at [154, 102] on link "Events 7" at bounding box center [113, 98] width 225 height 39
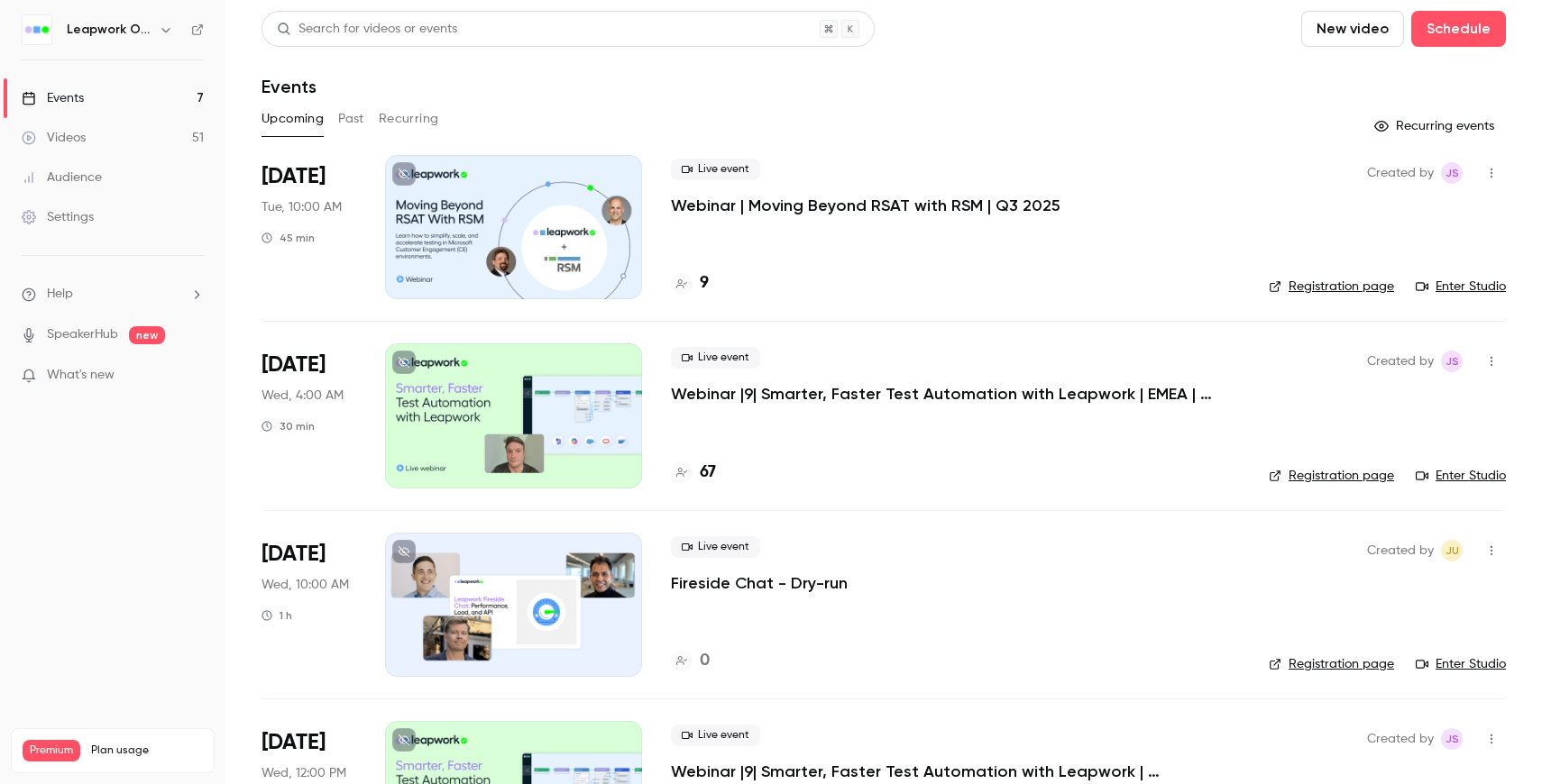
click at [921, 209] on p "Webinar | Moving Beyond RSAT with RSM | Q3 2025" at bounding box center [866, 206] width 390 height 22
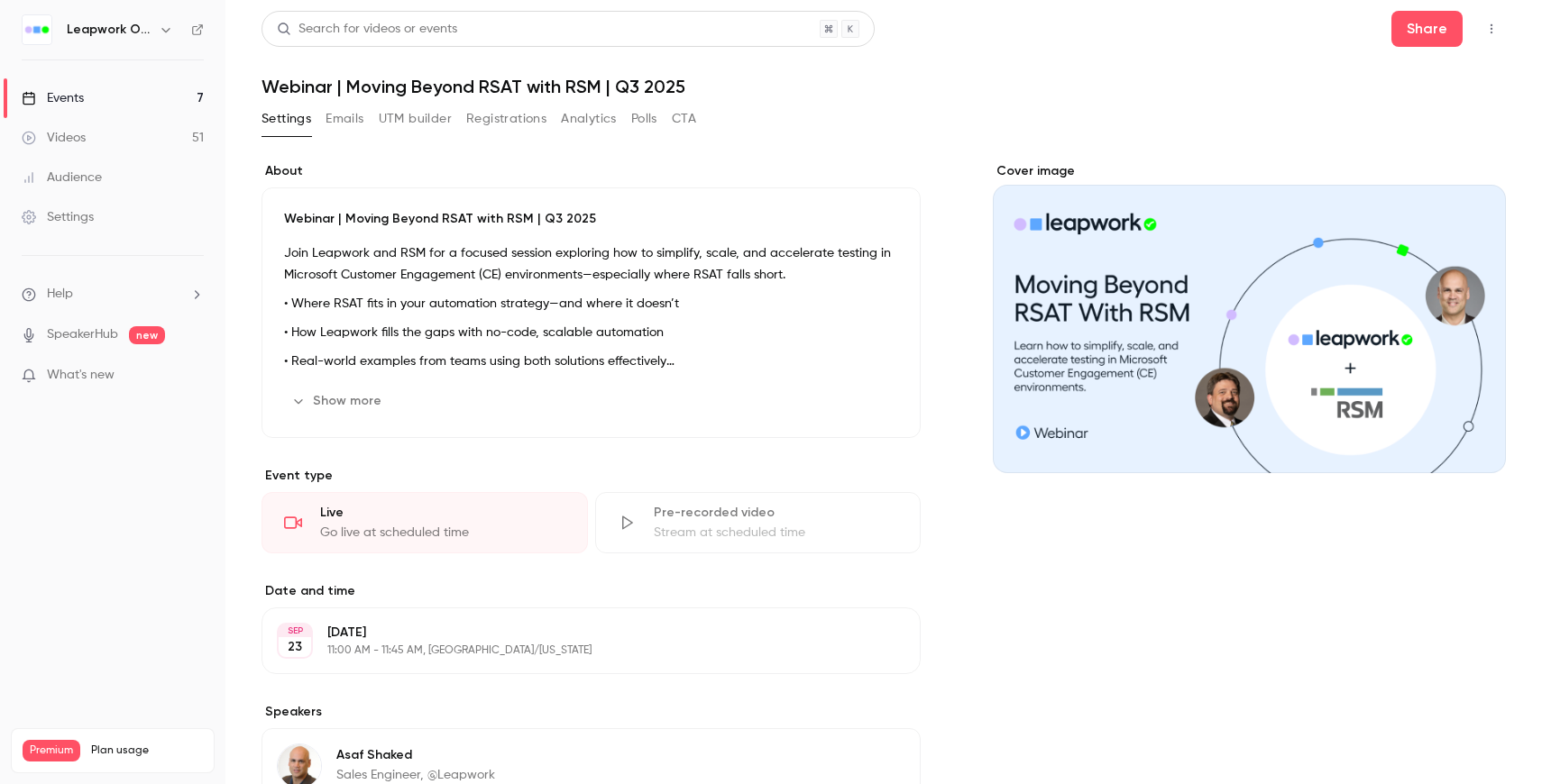
scroll to position [295, 0]
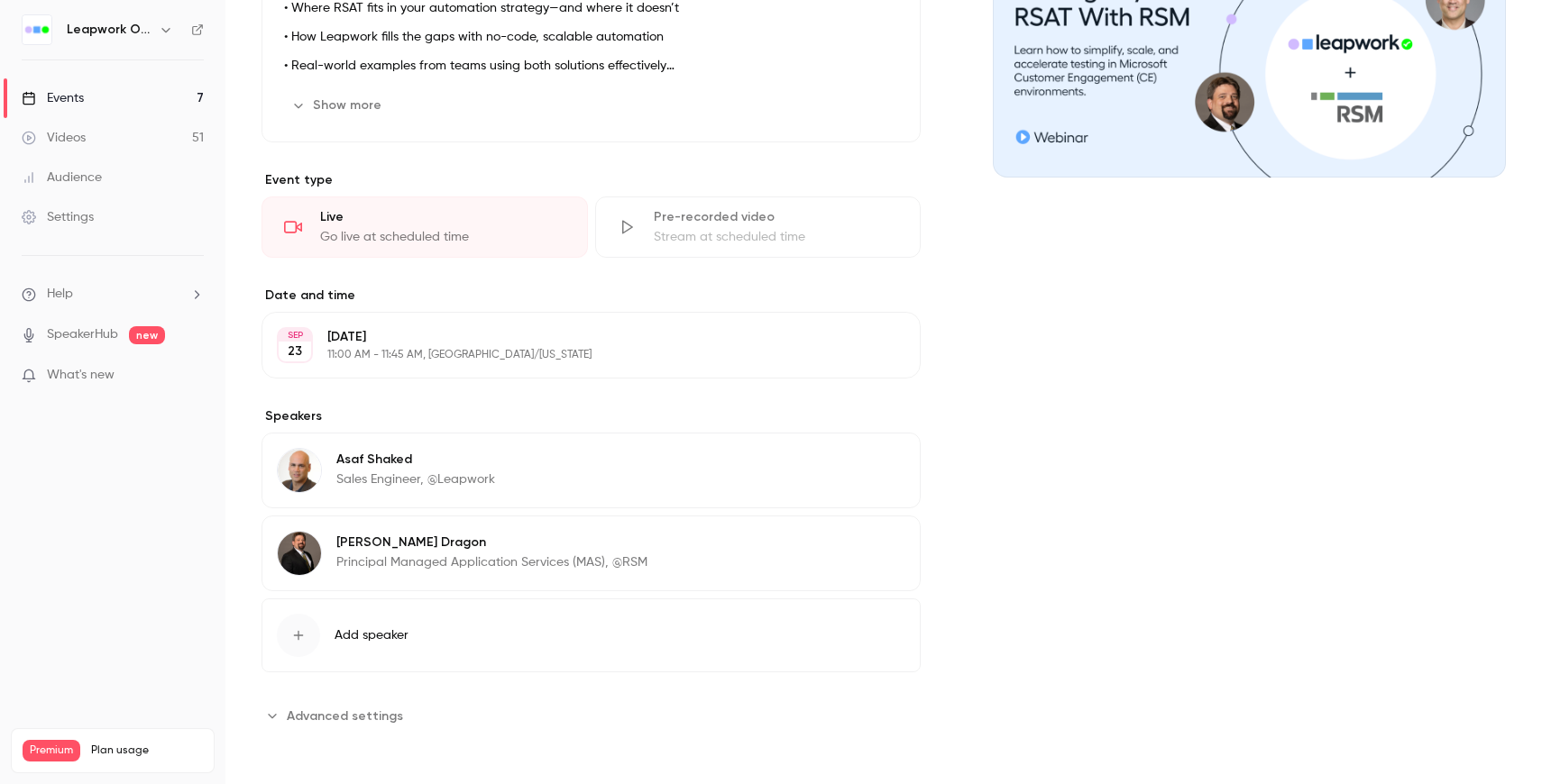
click at [857, 339] on icon "button" at bounding box center [855, 346] width 15 height 15
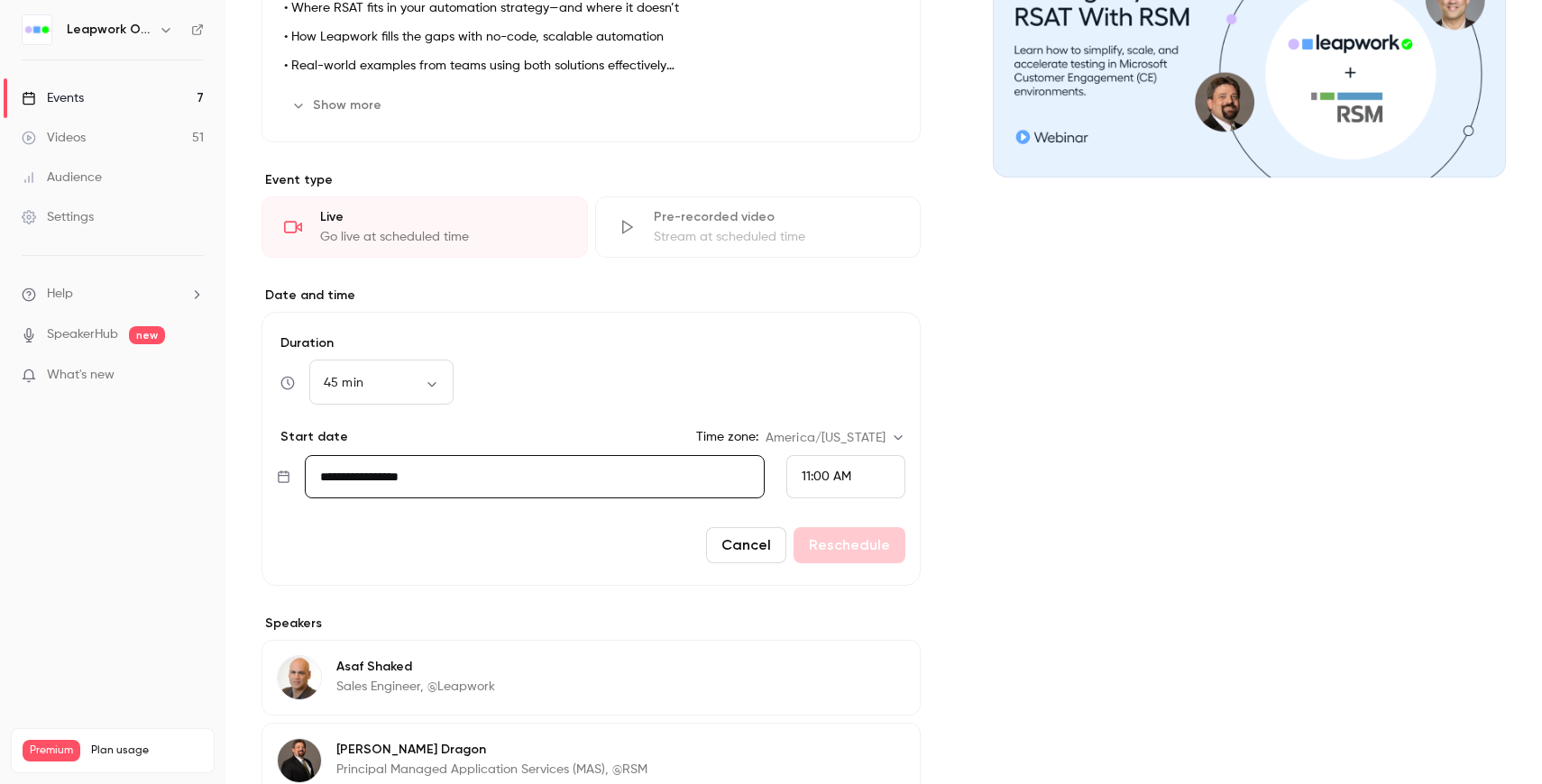
click at [663, 484] on input "**********" at bounding box center [534, 477] width 460 height 43
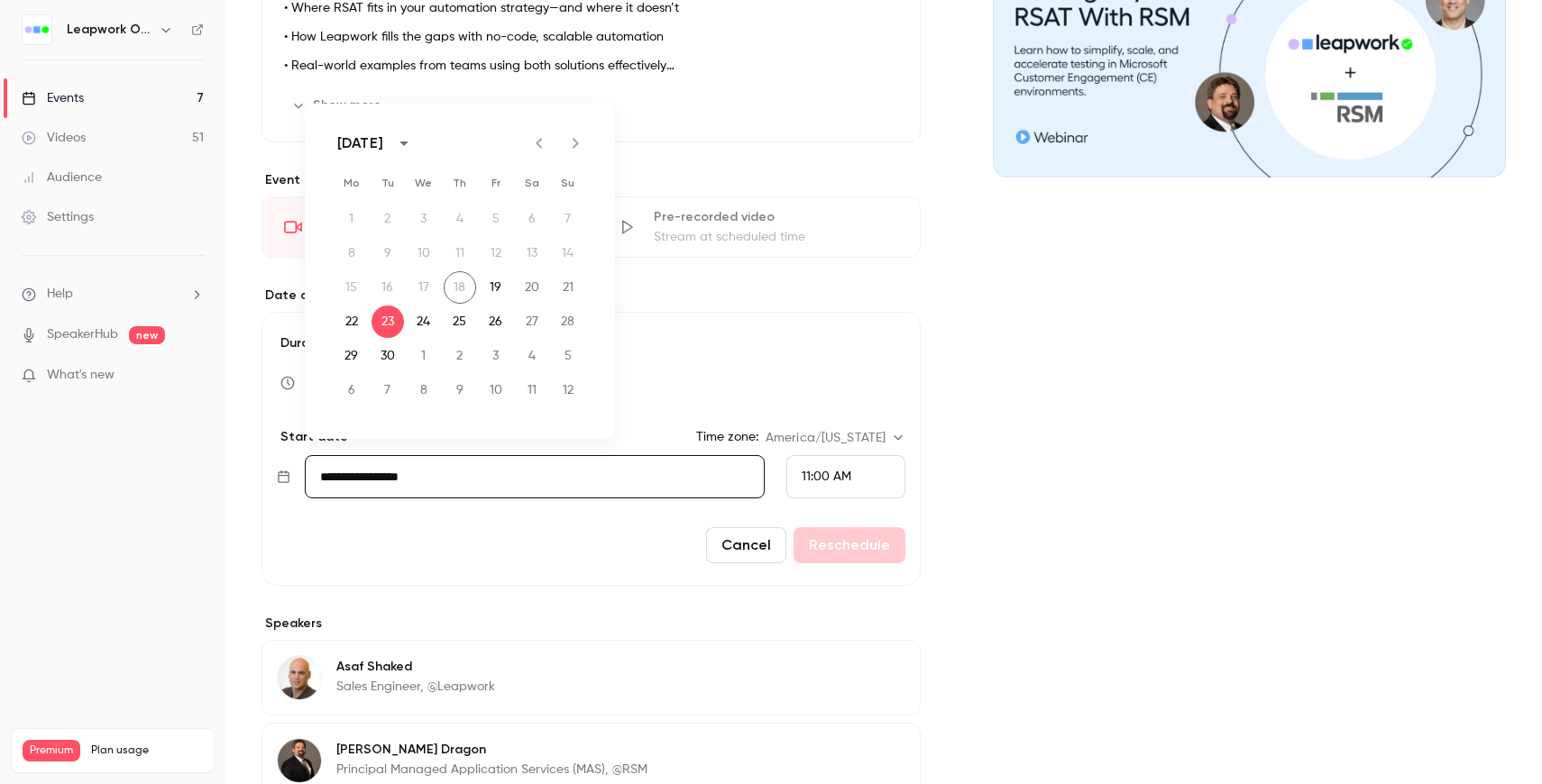
click at [575, 142] on icon "Next month" at bounding box center [576, 144] width 6 height 11
click at [567, 152] on icon "Next month" at bounding box center [576, 144] width 22 height 22
click at [392, 252] on button "4" at bounding box center [387, 252] width 32 height 32
type input "**********"
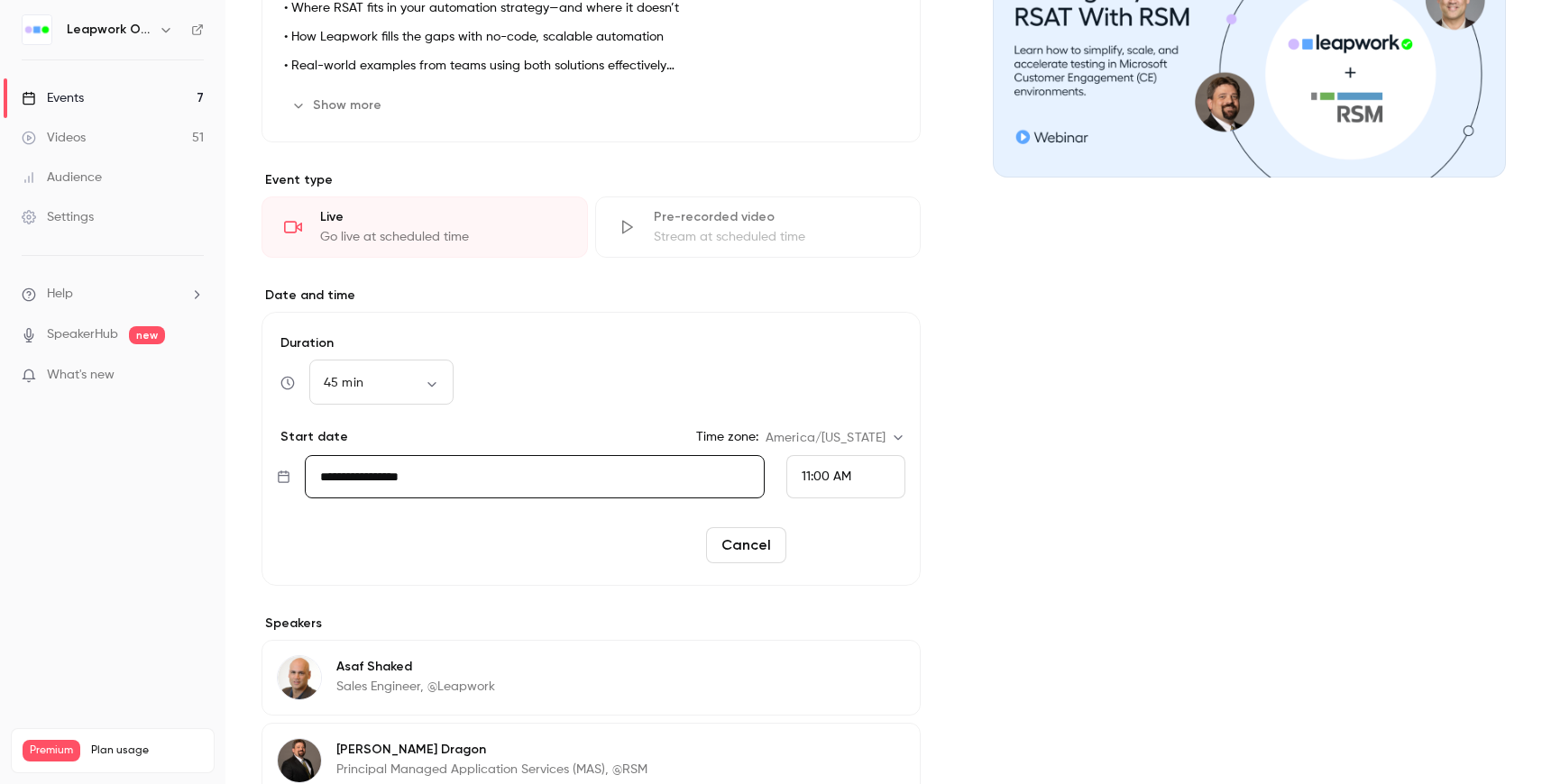
click at [867, 549] on button "Reschedule" at bounding box center [849, 545] width 112 height 36
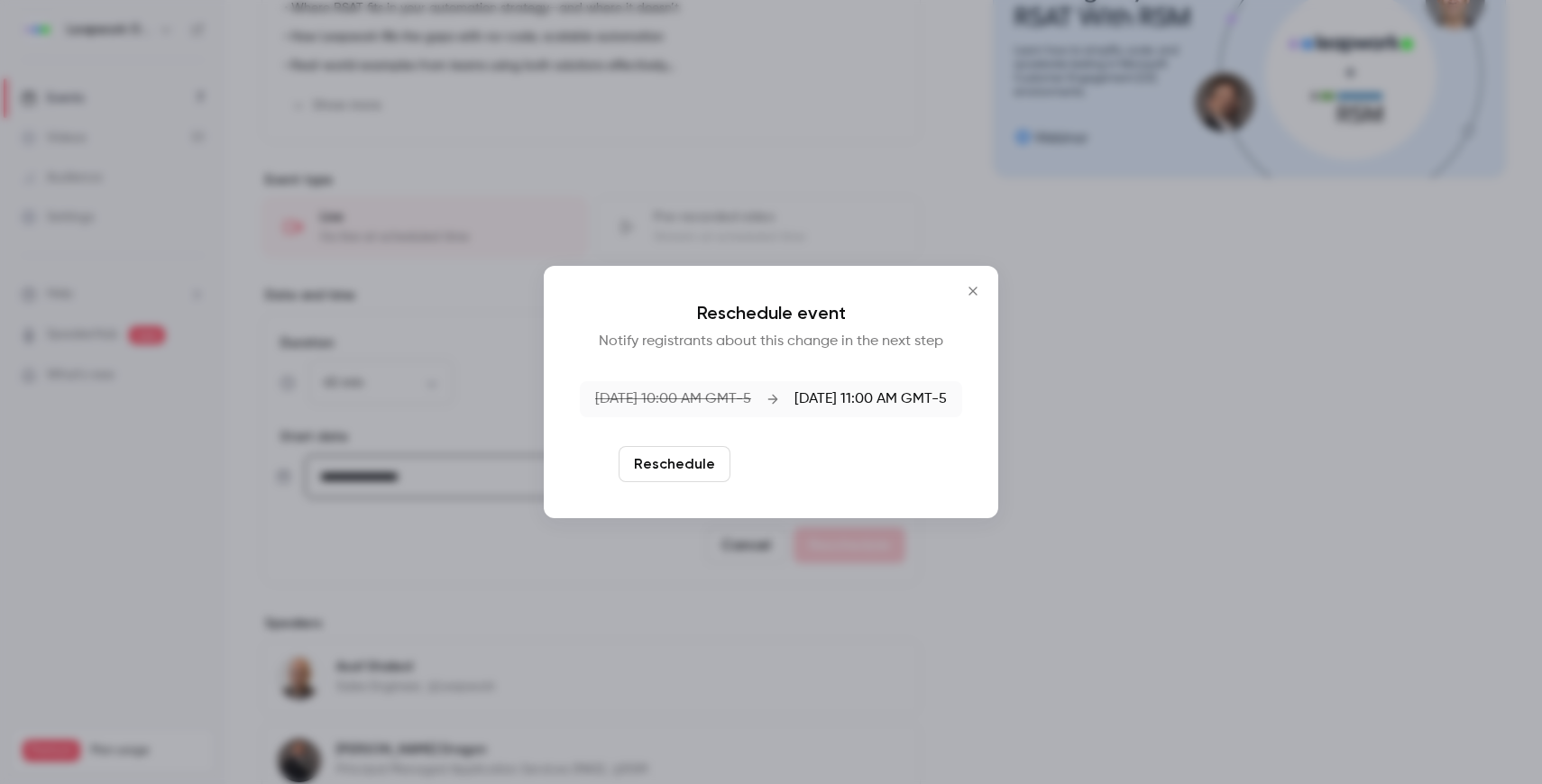
click at [832, 467] on button "Reschedule and notify" at bounding box center [831, 464] width 187 height 36
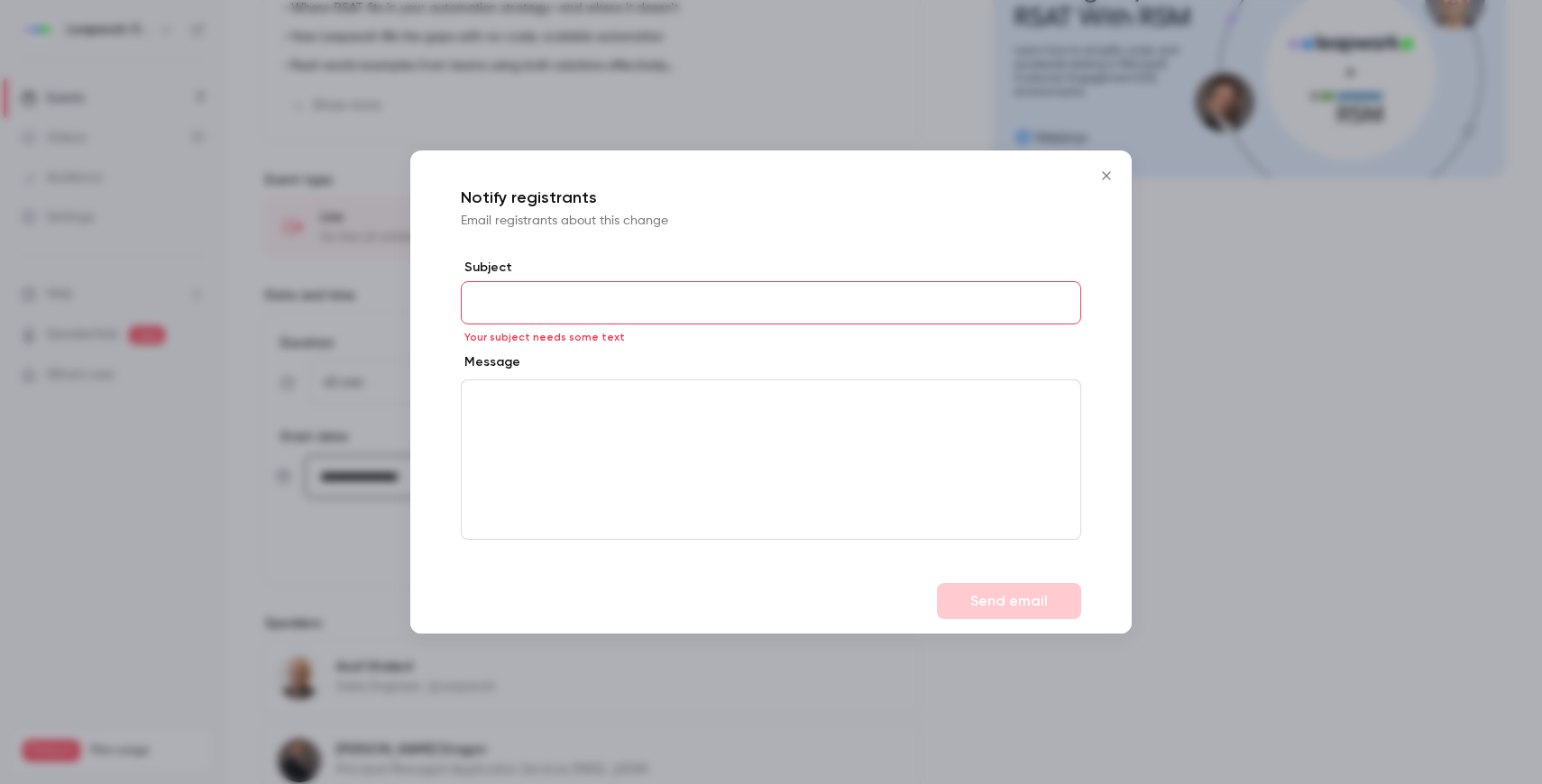
click at [1105, 178] on icon "Close" at bounding box center [1106, 176] width 22 height 15
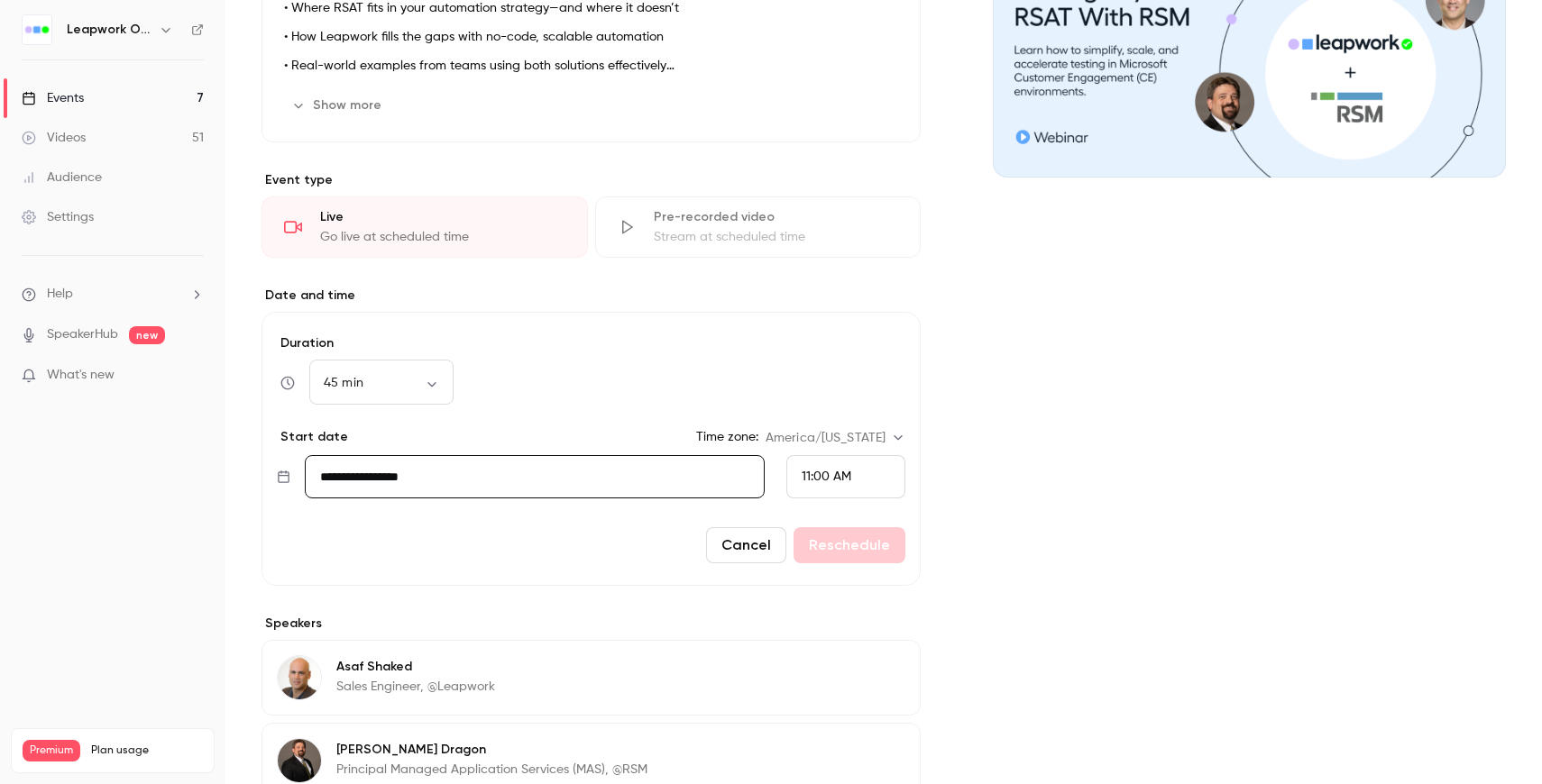
click at [762, 545] on button "Cancel" at bounding box center [747, 545] width 81 height 36
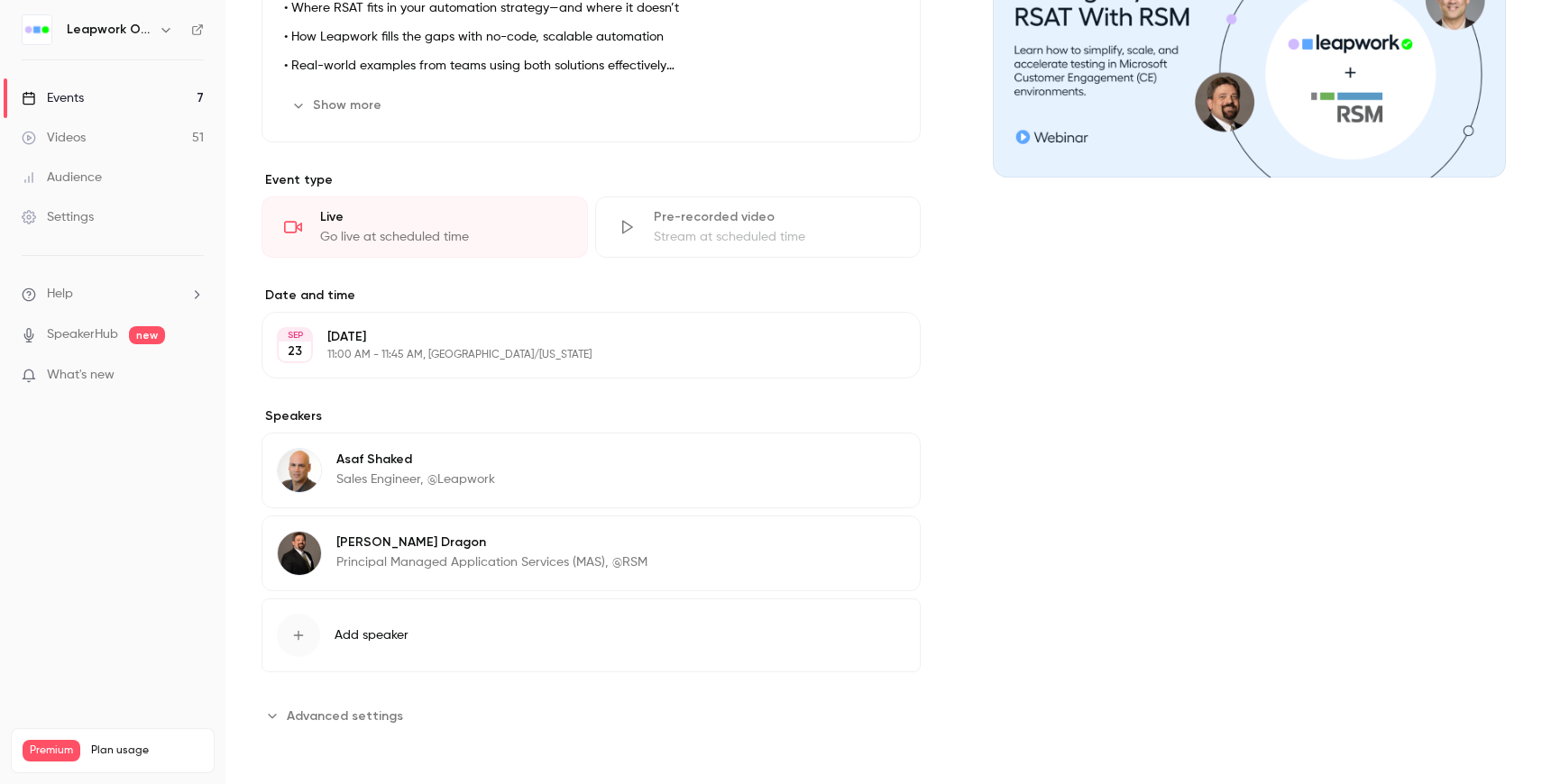
click at [882, 349] on button "Edit" at bounding box center [873, 346] width 66 height 29
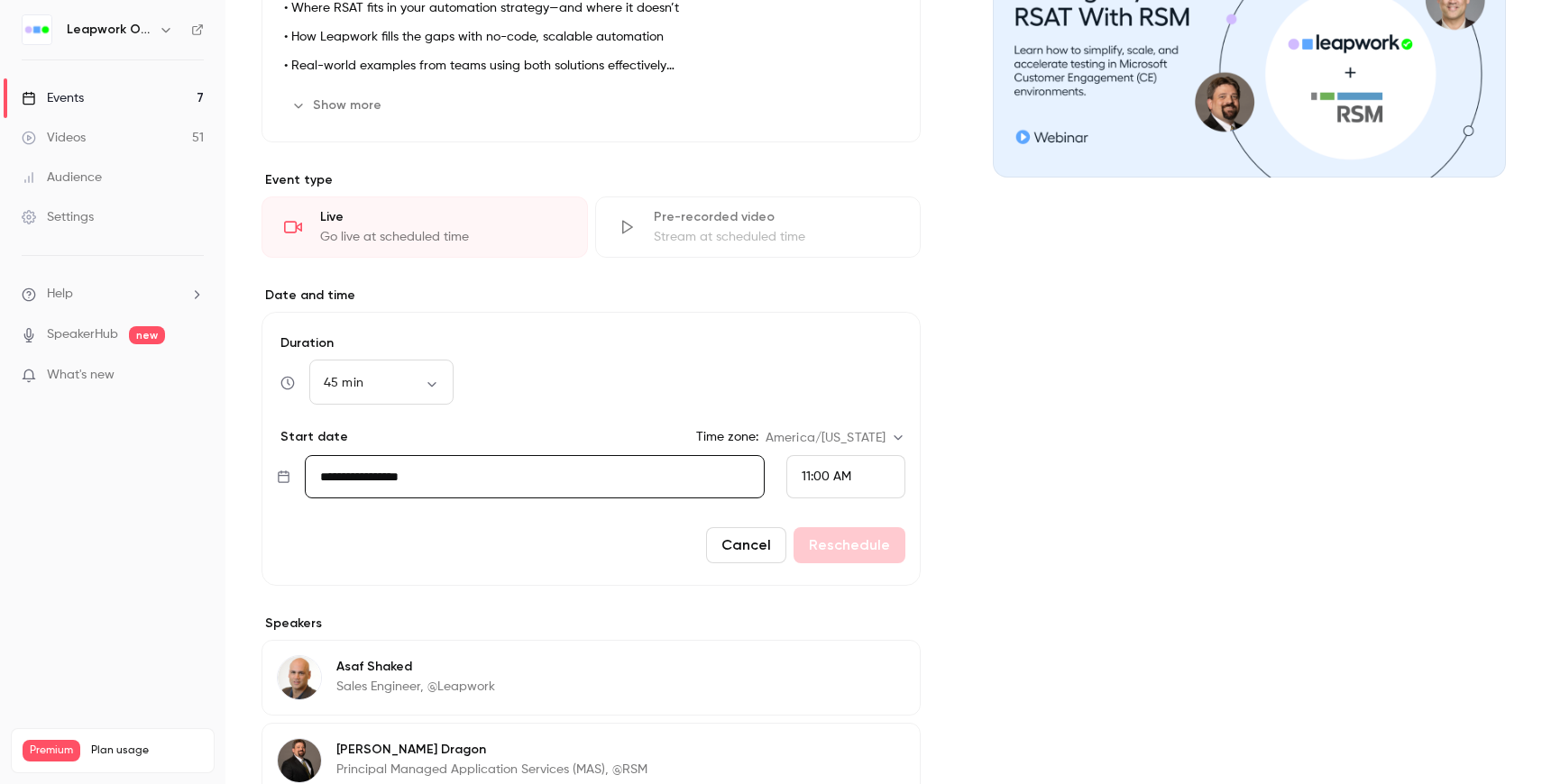
click at [631, 486] on input "**********" at bounding box center [534, 477] width 460 height 43
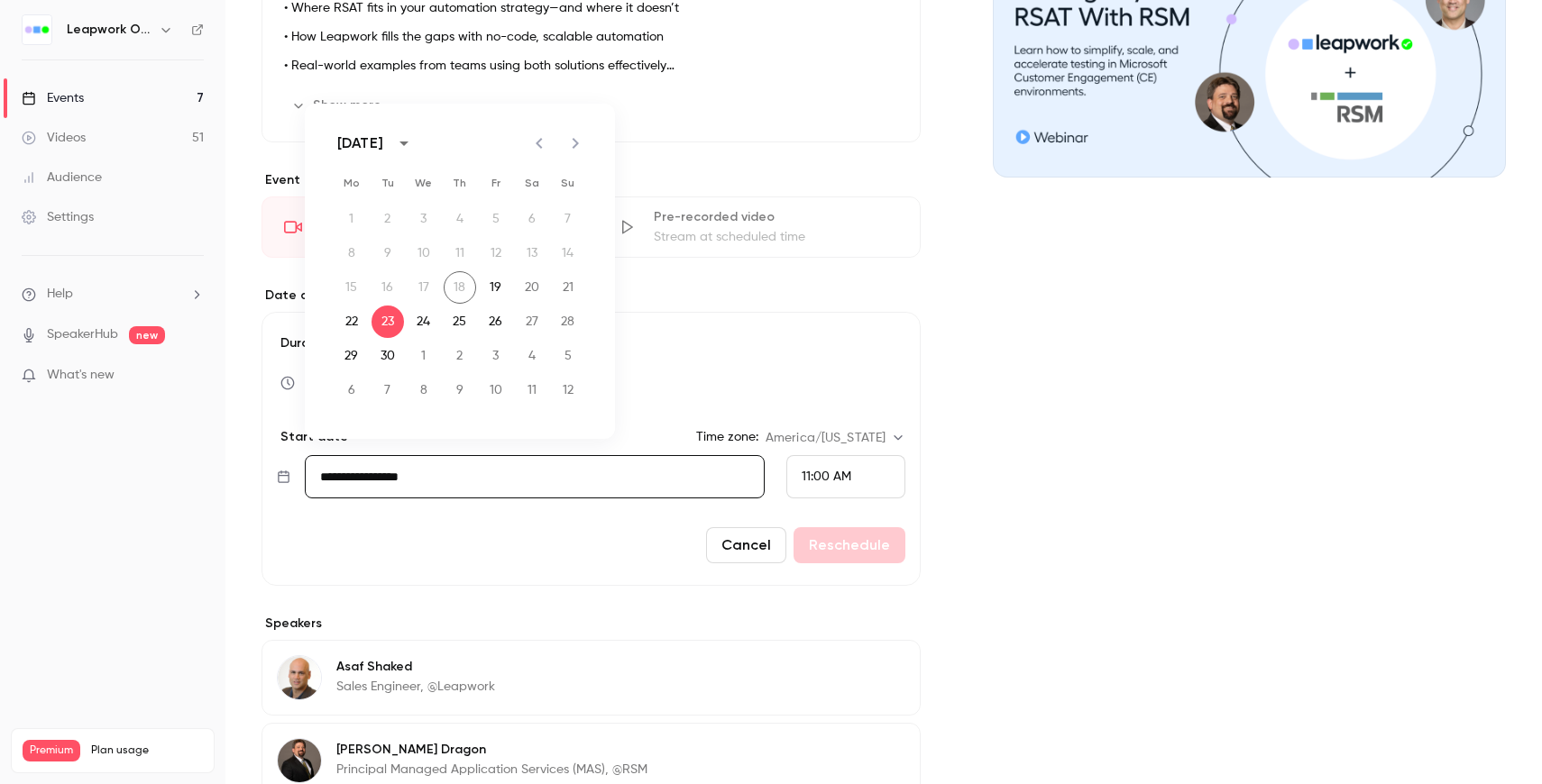
click at [579, 137] on icon "Next month" at bounding box center [576, 144] width 22 height 22
click at [390, 252] on button "4" at bounding box center [387, 252] width 32 height 32
type input "**********"
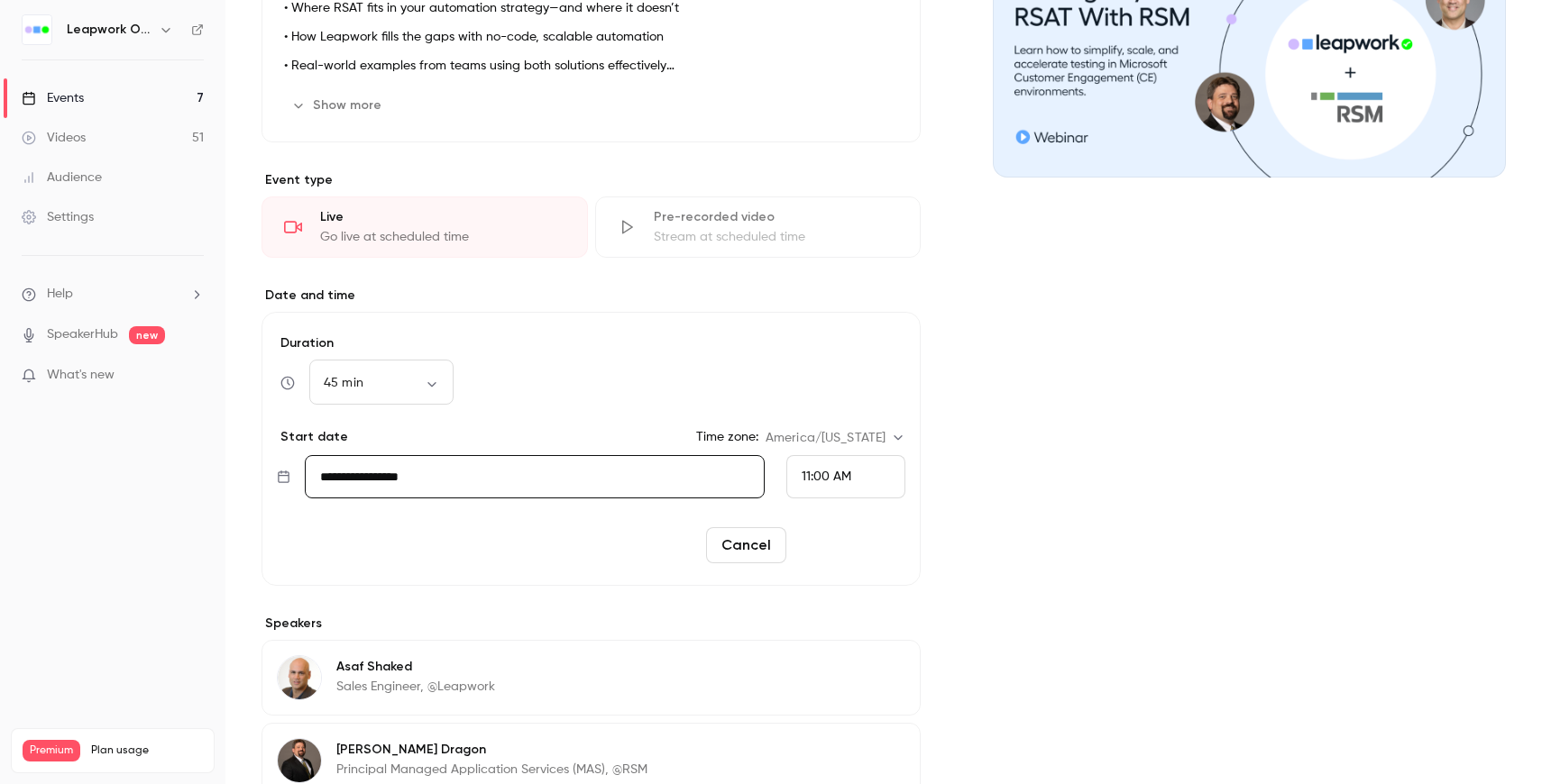
click at [872, 548] on button "Reschedule" at bounding box center [849, 545] width 112 height 36
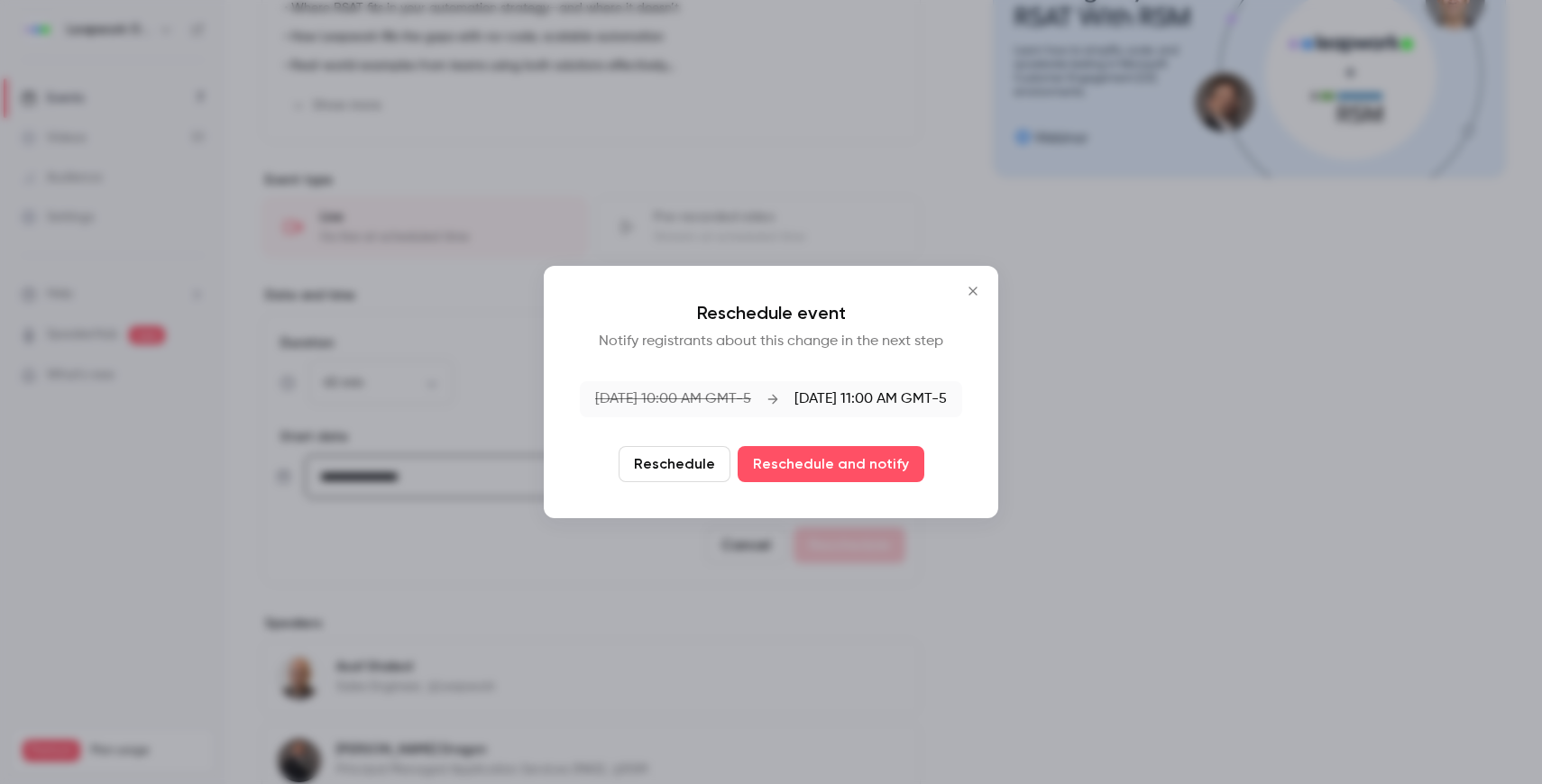
click at [703, 460] on button "Reschedule" at bounding box center [674, 464] width 112 height 36
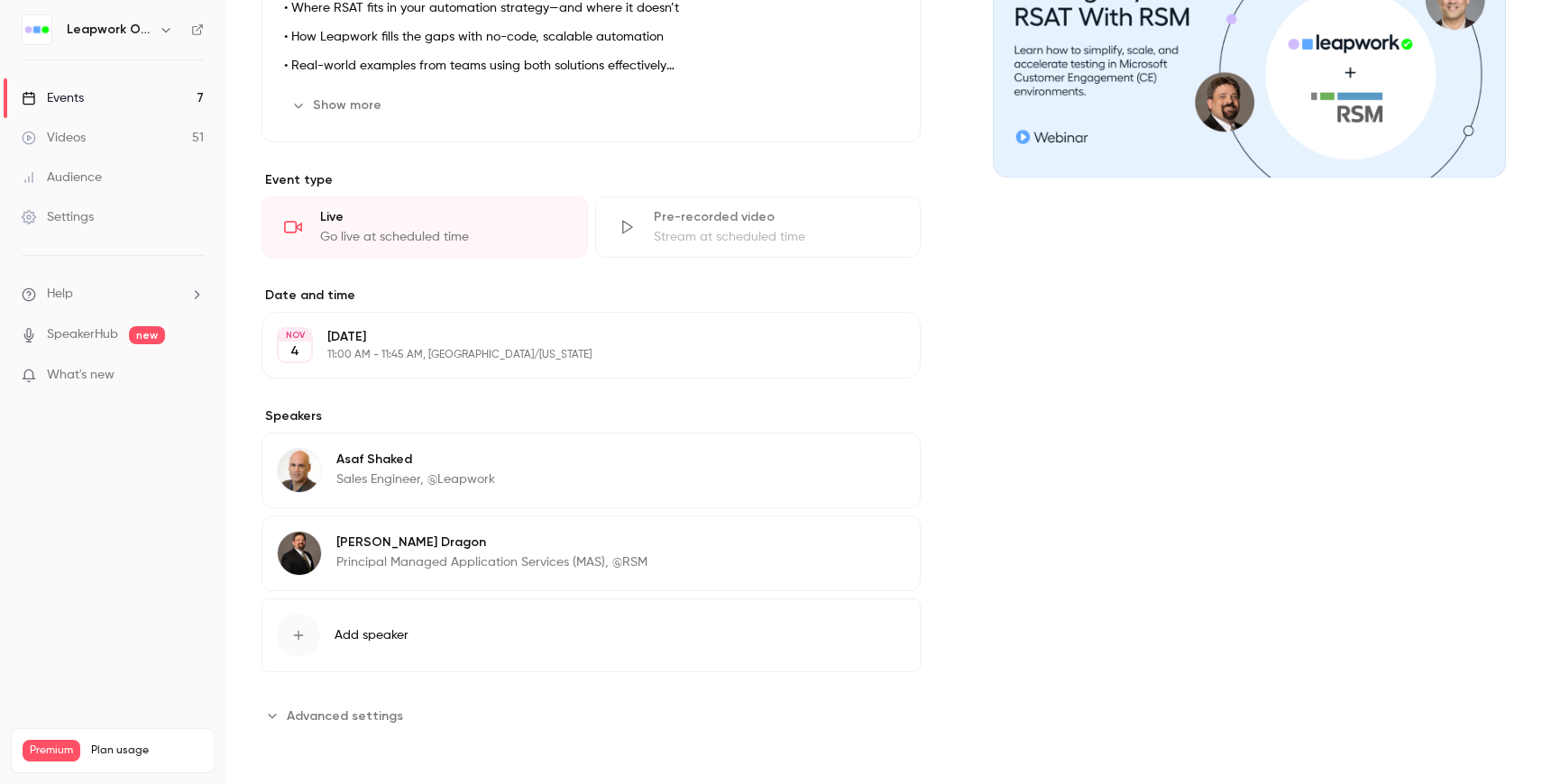
scroll to position [0, 0]
